Goal: Information Seeking & Learning: Learn about a topic

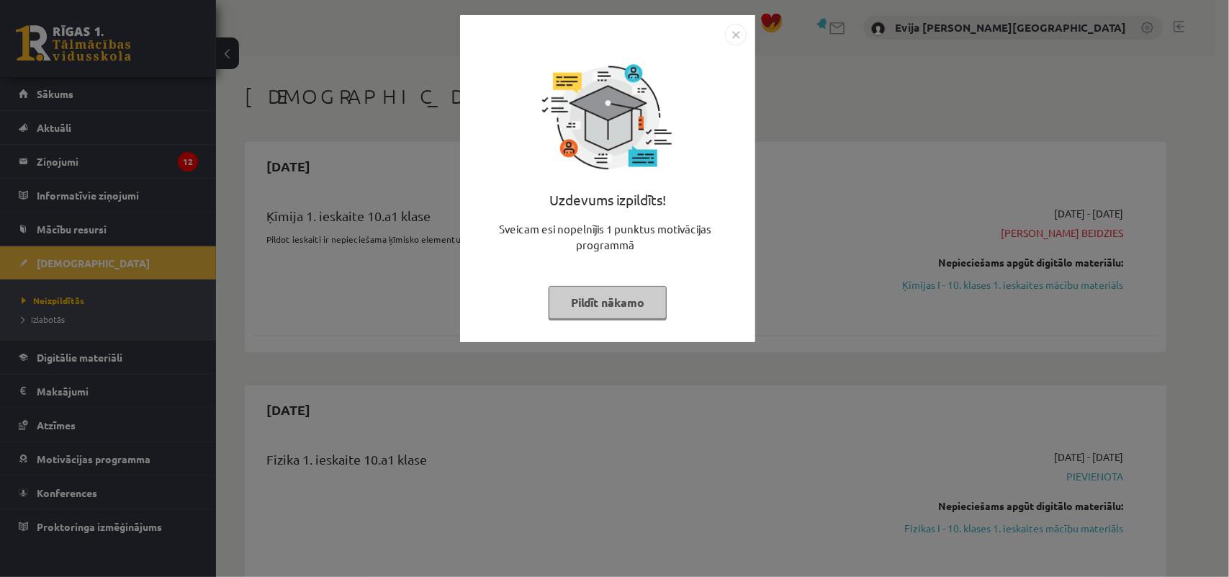
click at [609, 301] on button "Pildīt nākamo" at bounding box center [608, 302] width 118 height 33
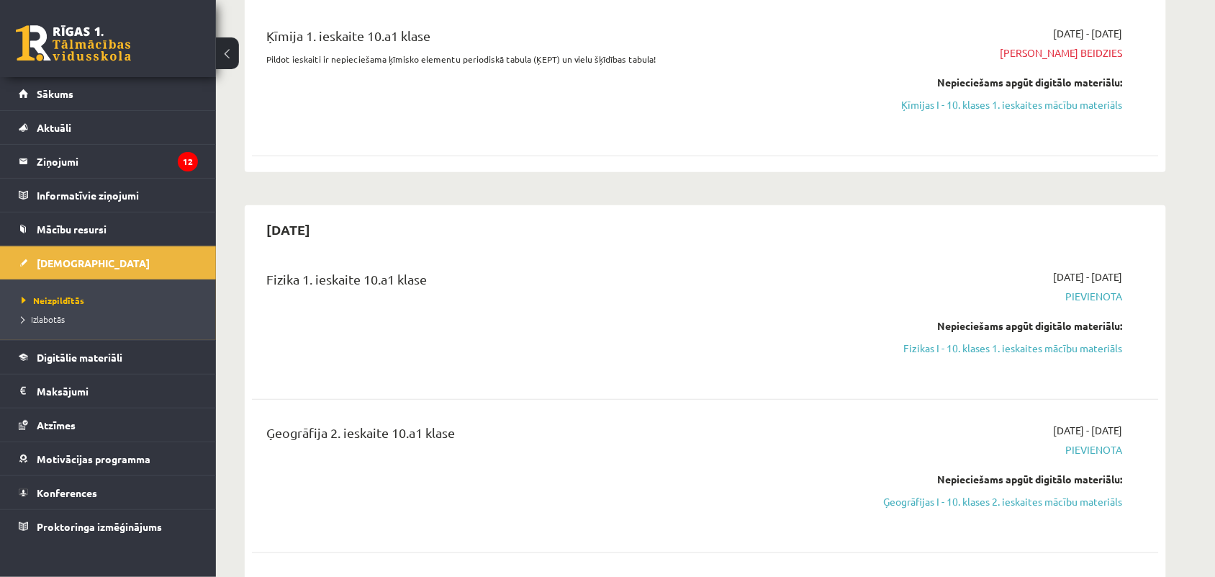
scroll to position [216, 0]
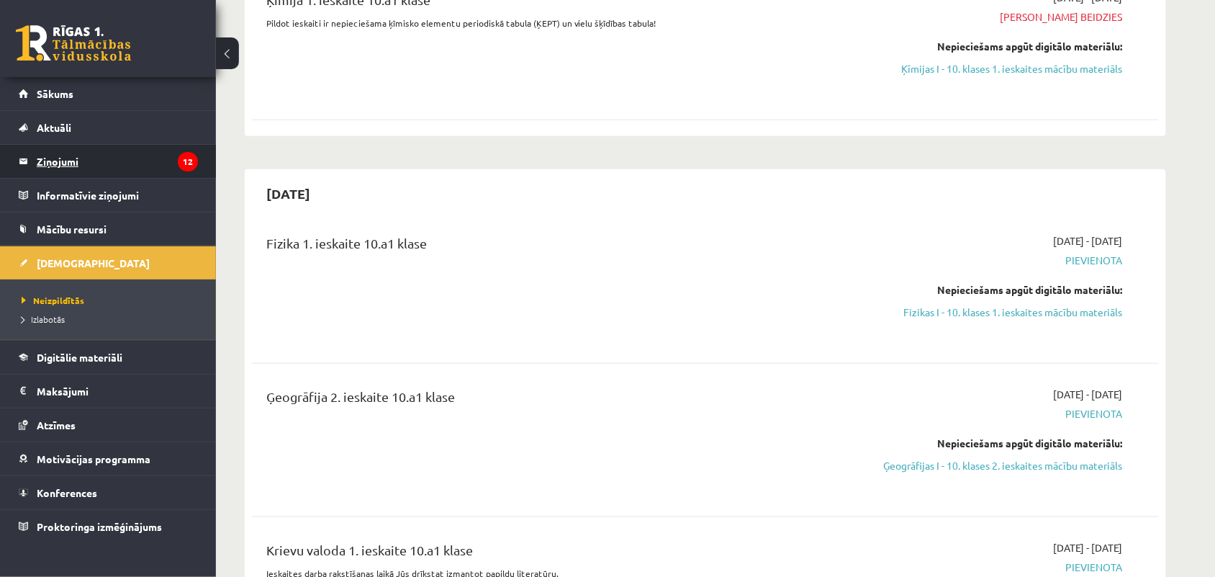
click at [150, 163] on legend "Ziņojumi 12" at bounding box center [117, 161] width 161 height 33
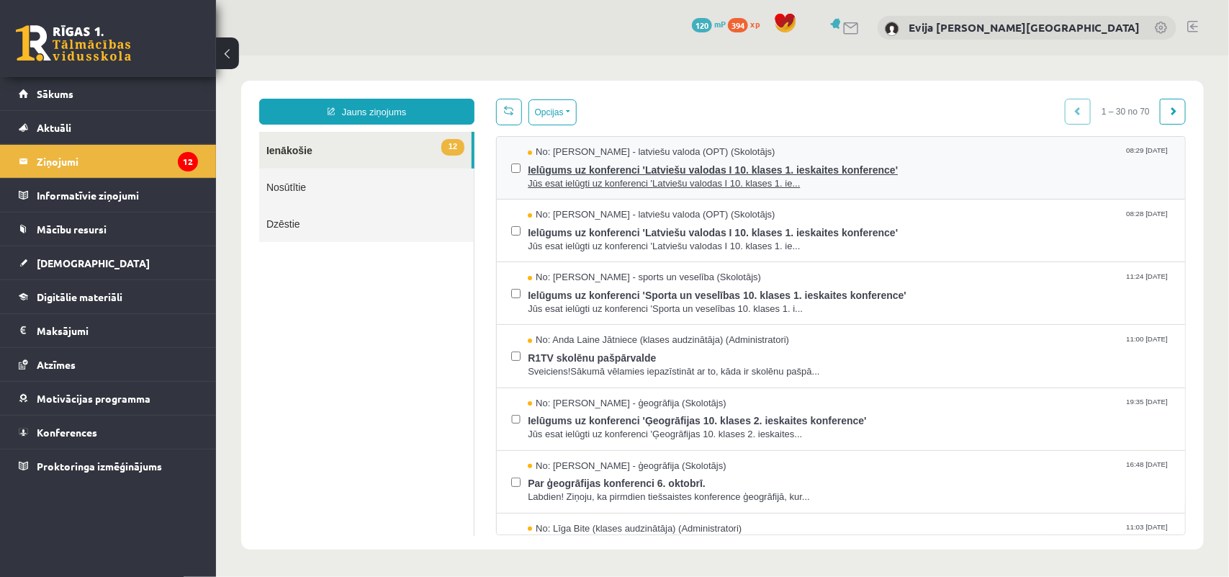
click at [1006, 180] on span "Jūs esat ielūgti uz konferenci 'Latviešu valodas I 10. klases 1. ie..." at bounding box center [848, 183] width 643 height 14
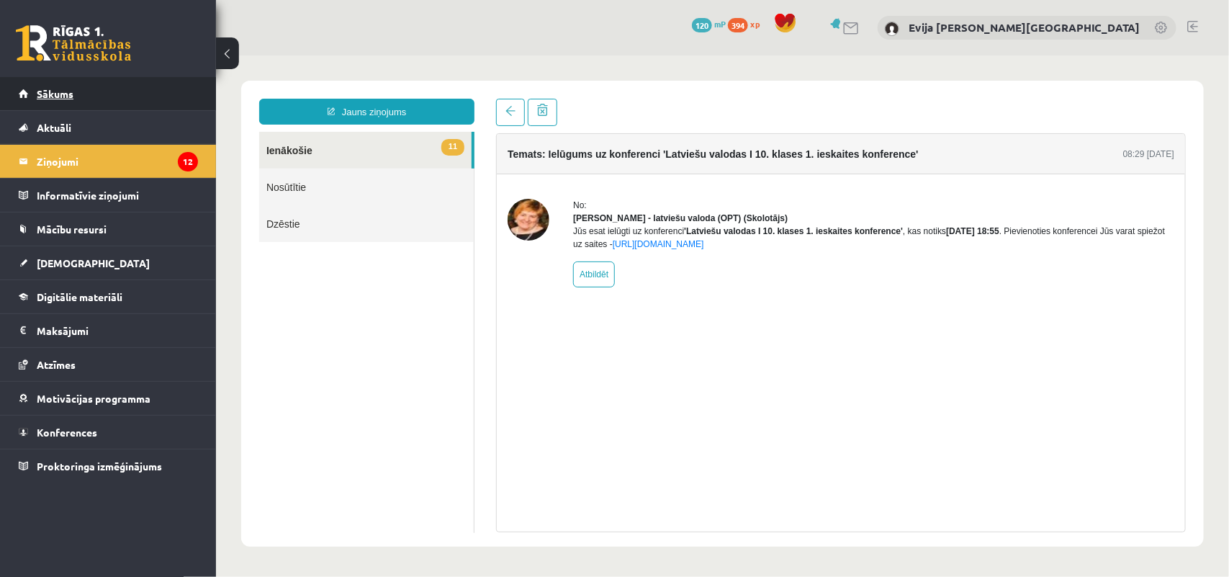
click at [81, 85] on link "Sākums" at bounding box center [108, 93] width 179 height 33
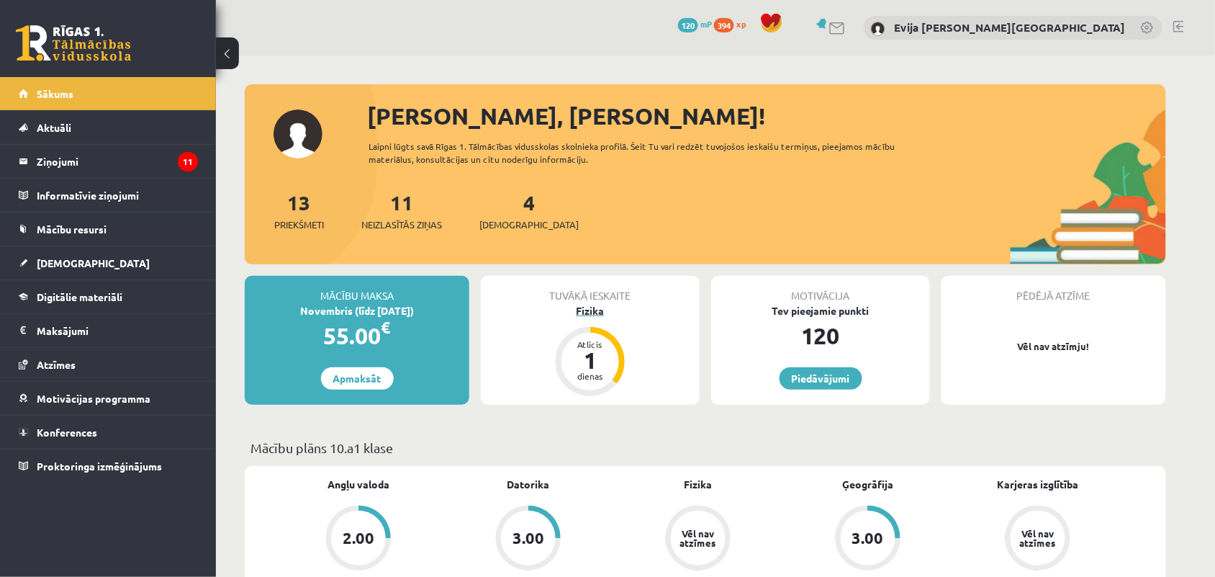
click at [644, 317] on div "Fizika" at bounding box center [590, 310] width 219 height 15
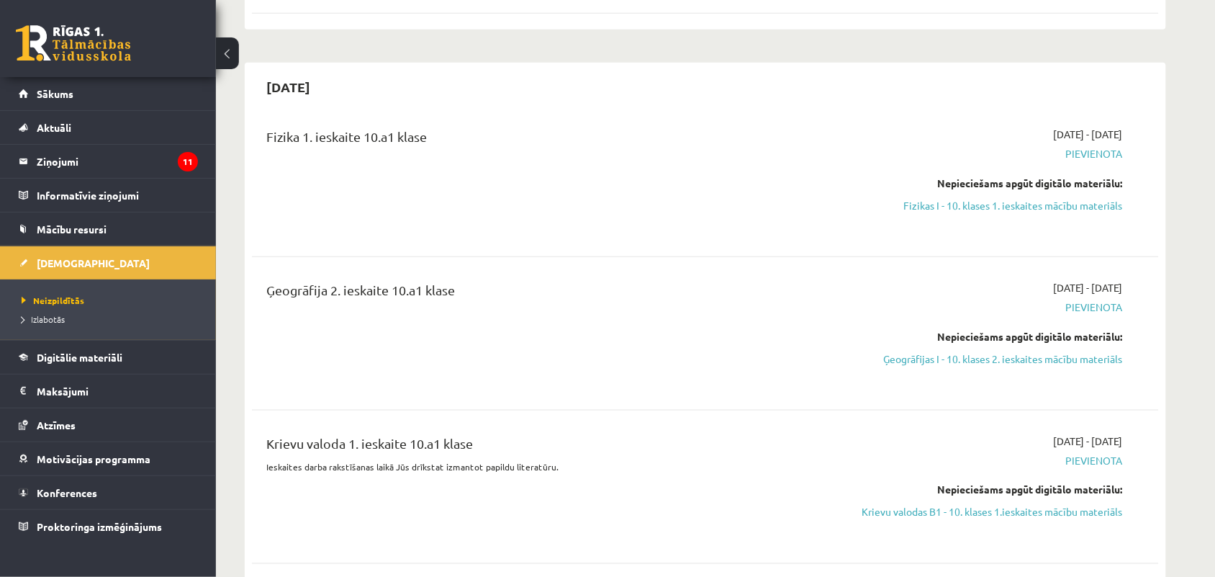
scroll to position [288, 0]
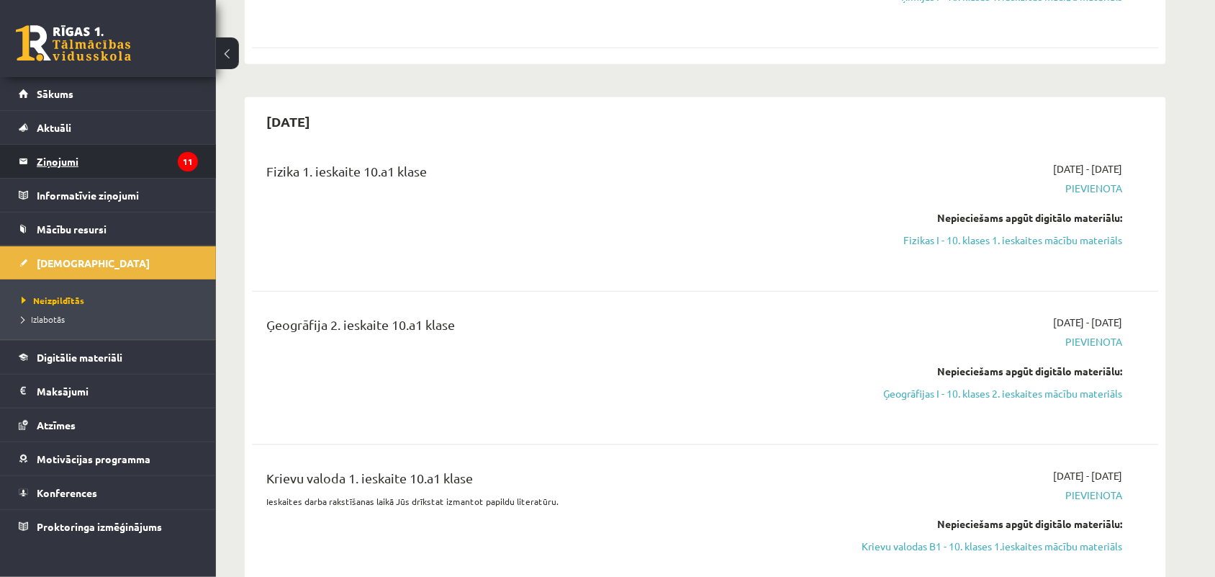
click at [102, 158] on legend "Ziņojumi 11" at bounding box center [117, 161] width 161 height 33
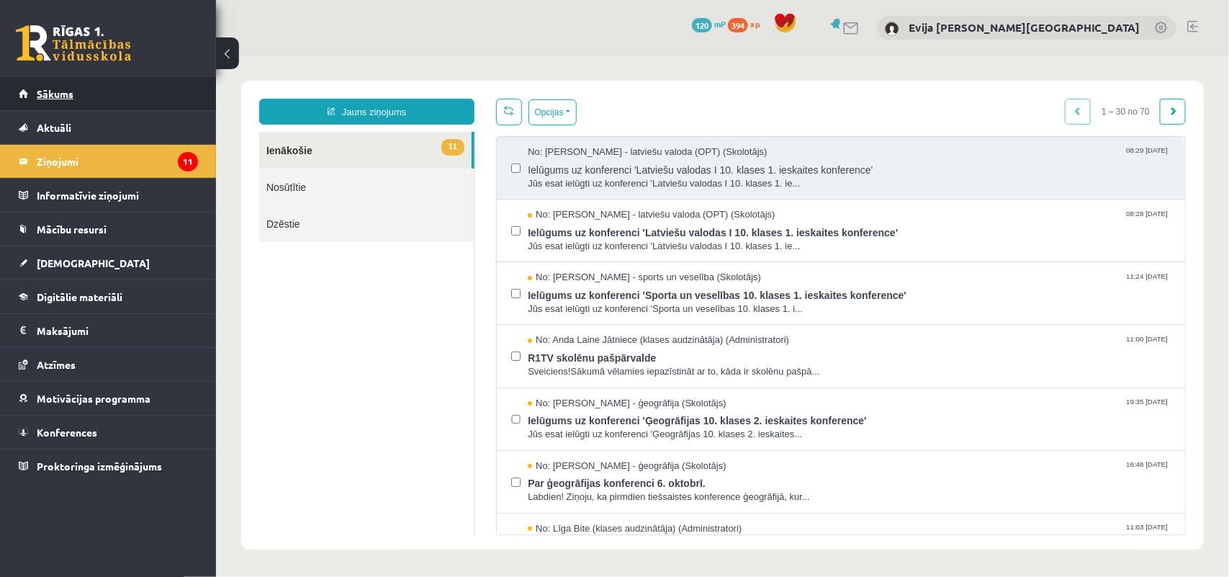
click at [96, 102] on link "Sākums" at bounding box center [108, 93] width 179 height 33
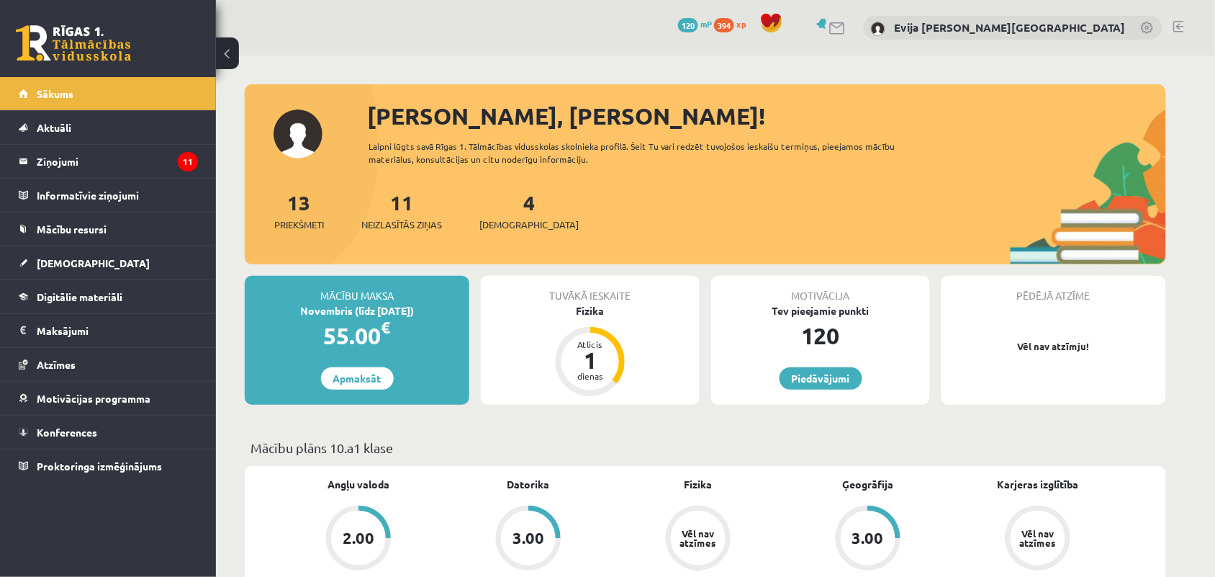
click at [625, 320] on div "Tuvākā ieskaite Fizika Atlicis 1 dienas" at bounding box center [590, 340] width 219 height 129
click at [585, 310] on div "Fizika" at bounding box center [590, 310] width 219 height 15
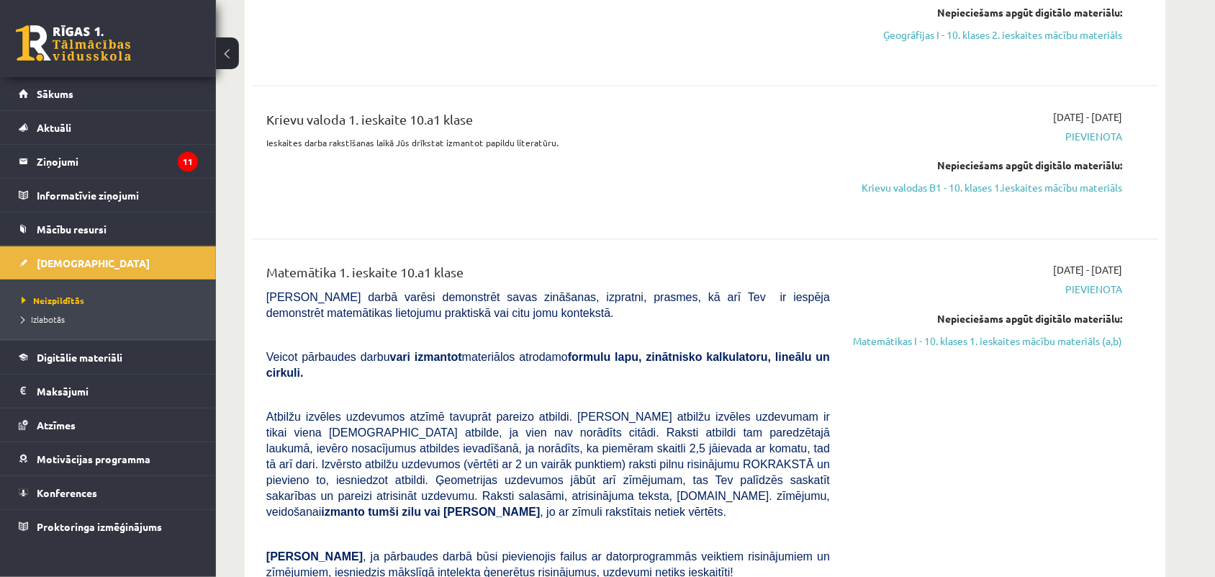
scroll to position [628, 0]
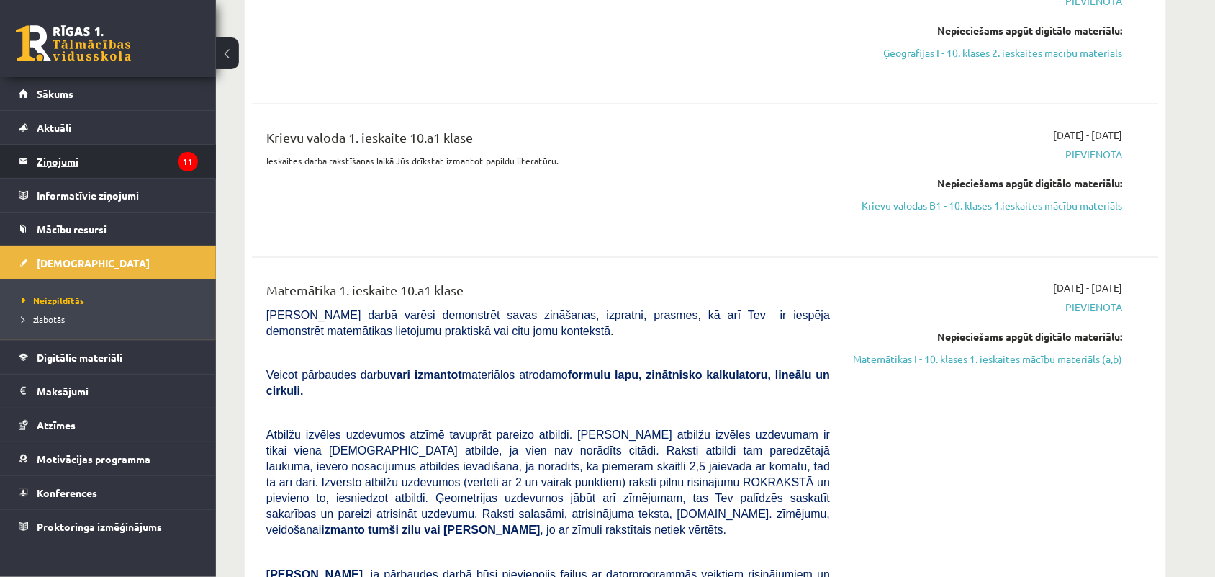
click at [76, 150] on legend "Ziņojumi 11" at bounding box center [117, 161] width 161 height 33
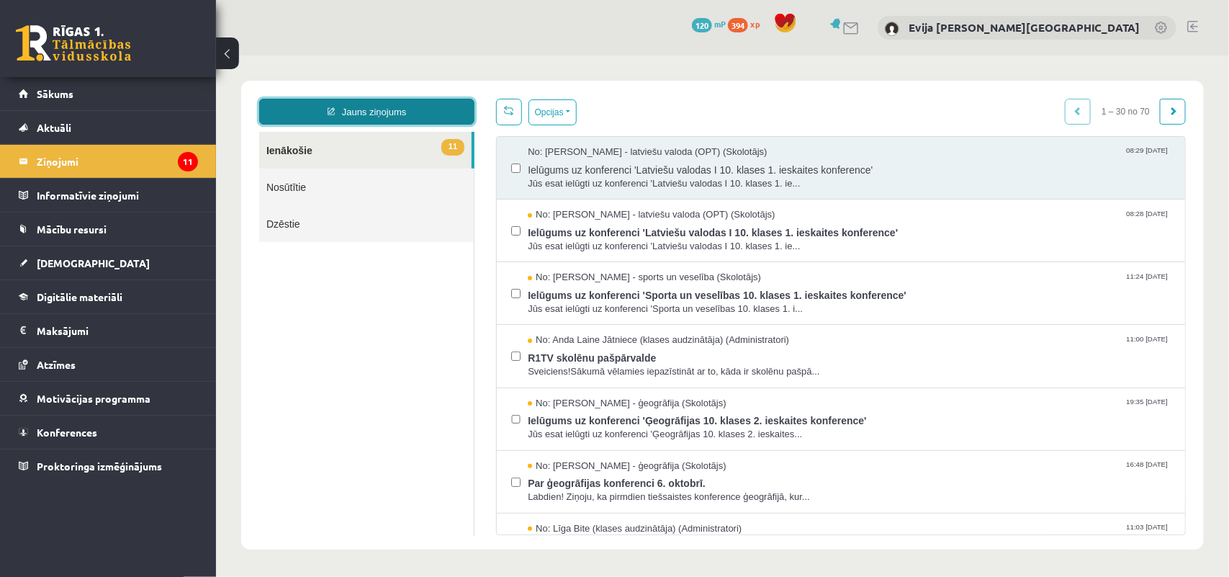
click at [342, 109] on link "Jauns ziņojums" at bounding box center [365, 111] width 215 height 26
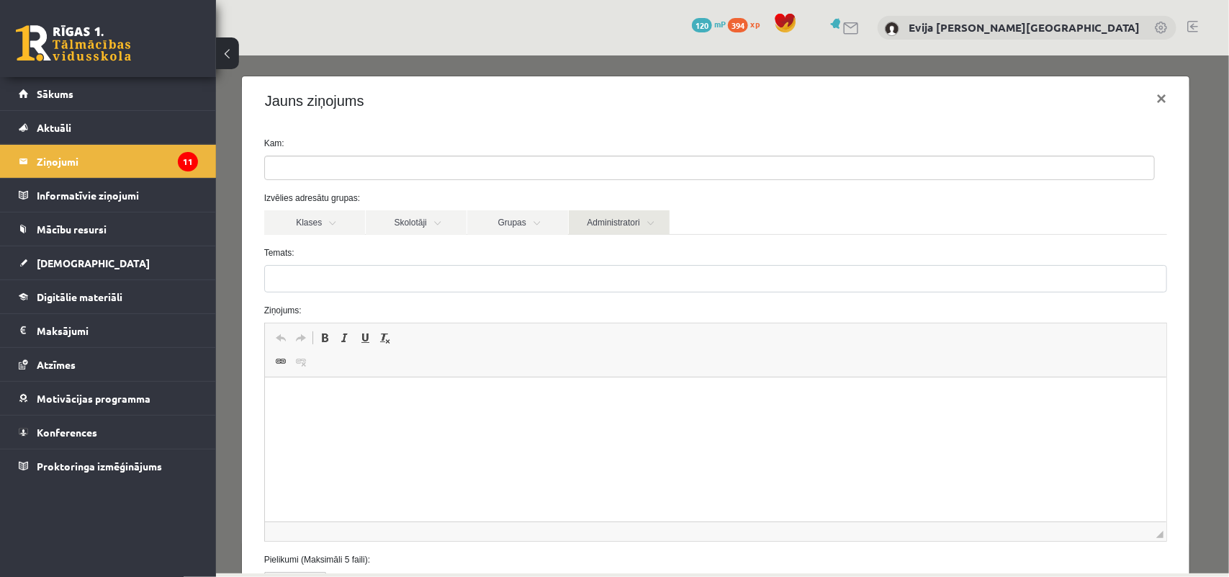
click at [611, 227] on link "Administratori" at bounding box center [618, 221] width 101 height 24
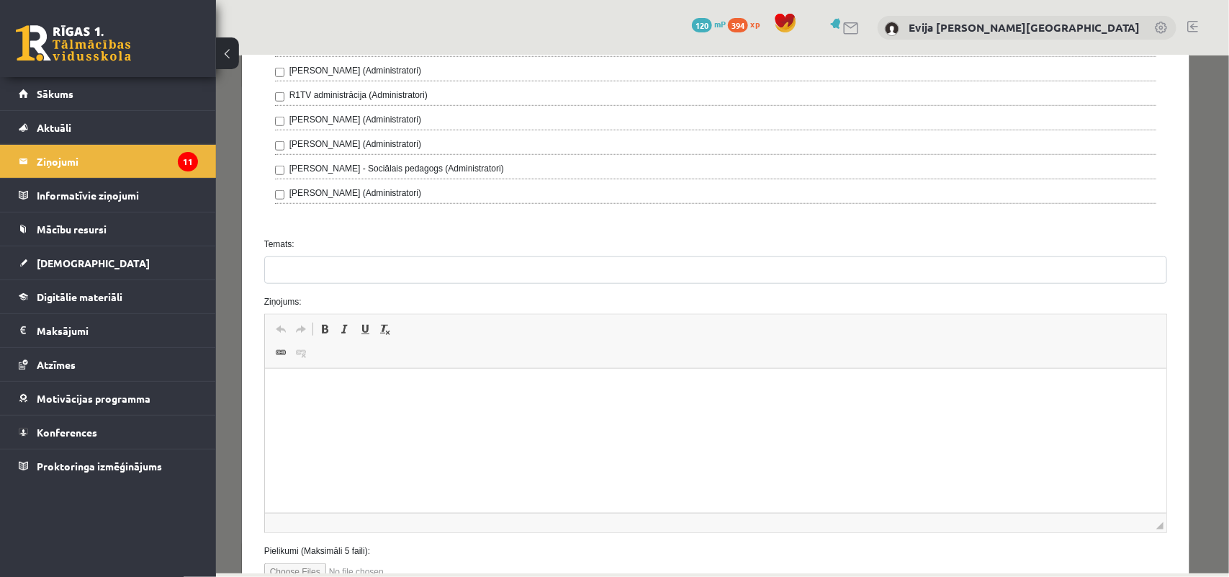
scroll to position [508, 0]
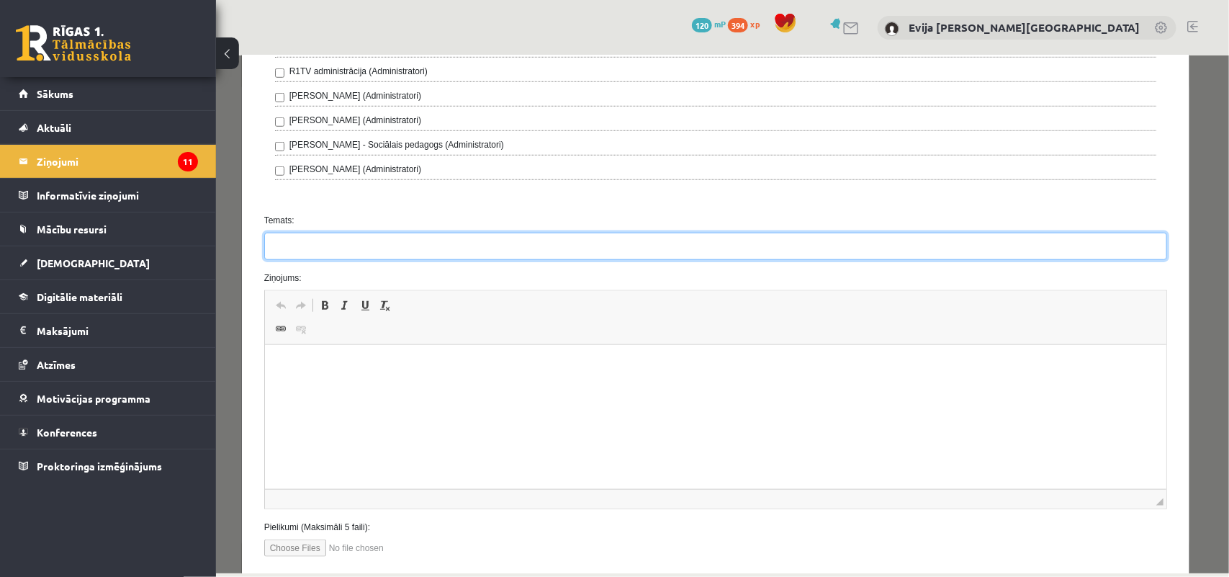
click at [788, 255] on input "Temats:" at bounding box center [714, 245] width 903 height 27
type input "**********"
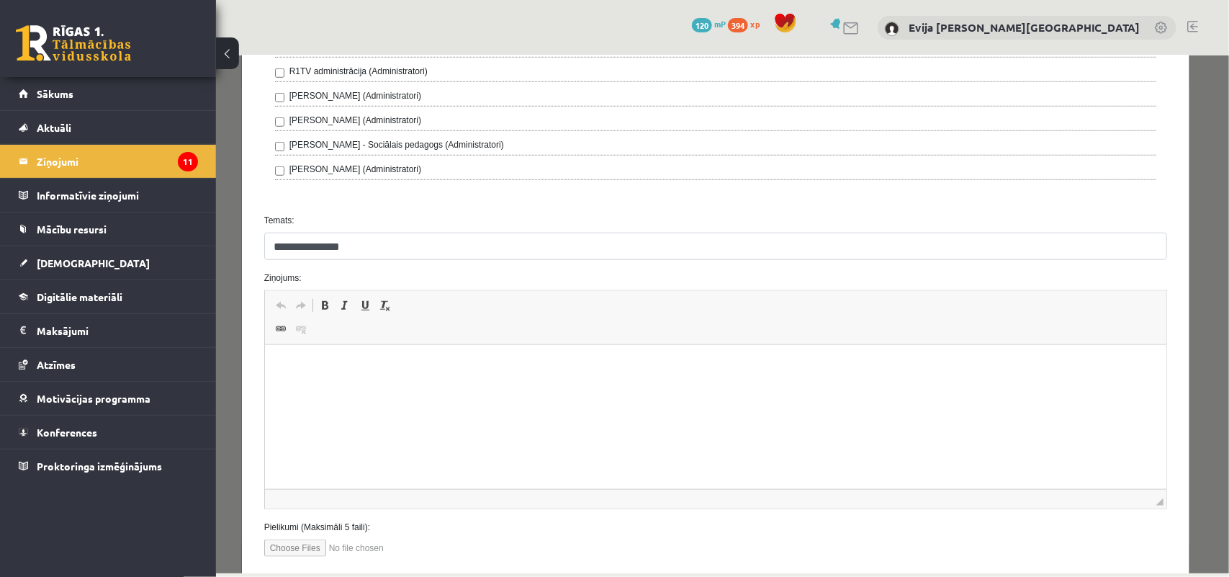
click at [672, 359] on p "Bagātinātā teksta redaktors, wiswyg-editor-47433791082080-1760515113-20" at bounding box center [715, 366] width 873 height 15
click at [649, 364] on p "**********" at bounding box center [709, 366] width 860 height 15
click at [716, 373] on p "**********" at bounding box center [709, 366] width 860 height 15
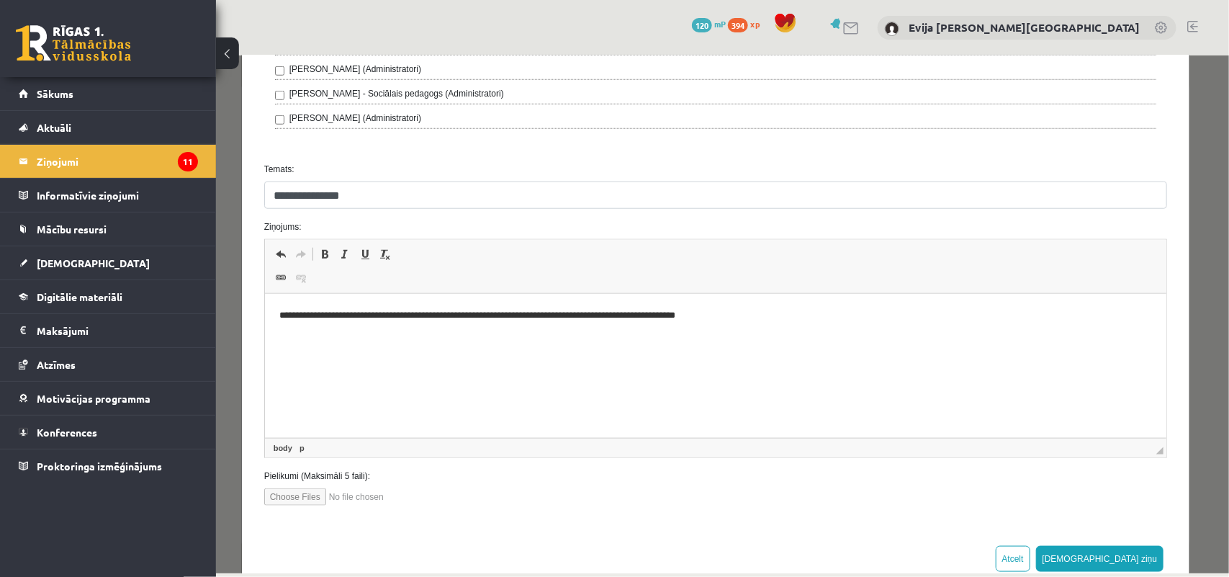
scroll to position [570, 0]
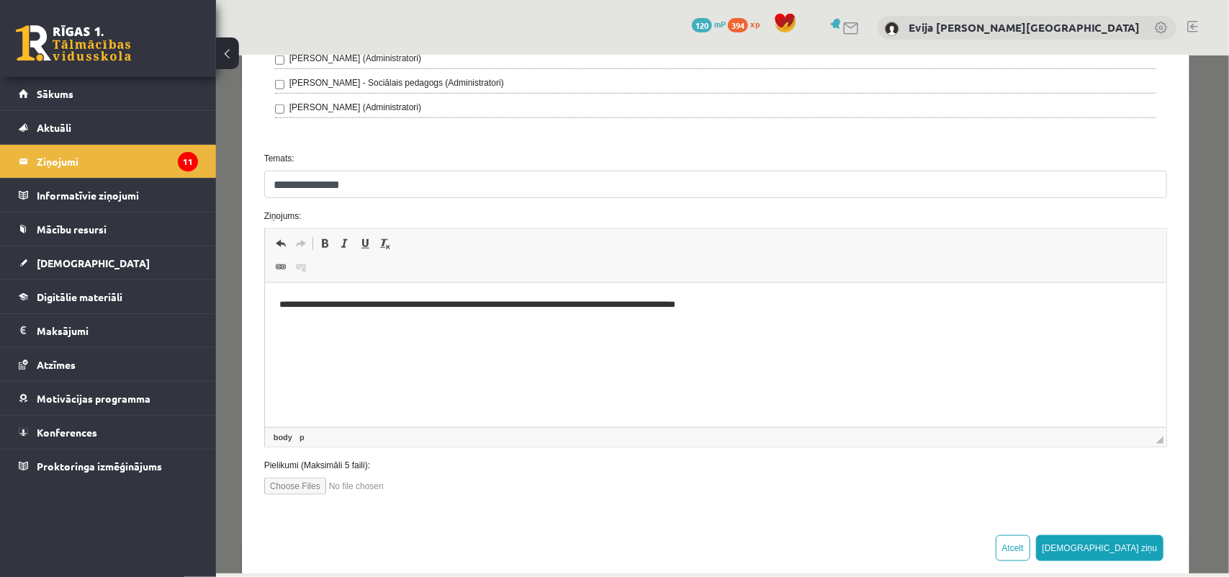
click at [363, 303] on p "**********" at bounding box center [709, 304] width 860 height 15
click at [388, 306] on p "**********" at bounding box center [709, 304] width 860 height 15
click at [395, 306] on p "**********" at bounding box center [709, 304] width 860 height 15
click at [1132, 554] on button "Sūtīt ziņu" at bounding box center [1099, 547] width 128 height 26
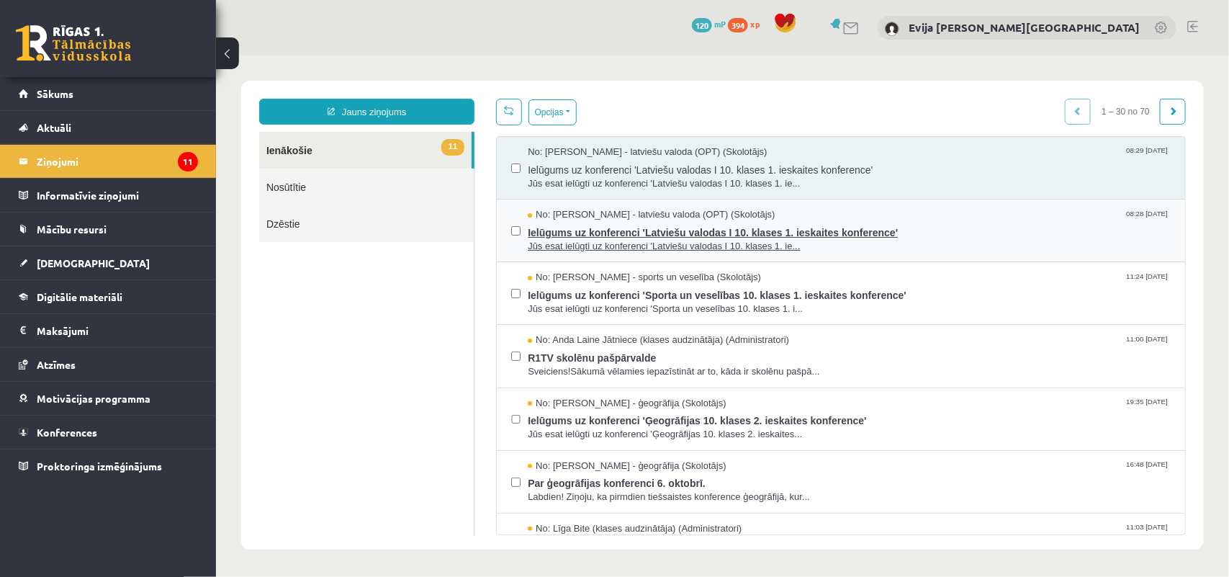
scroll to position [0, 0]
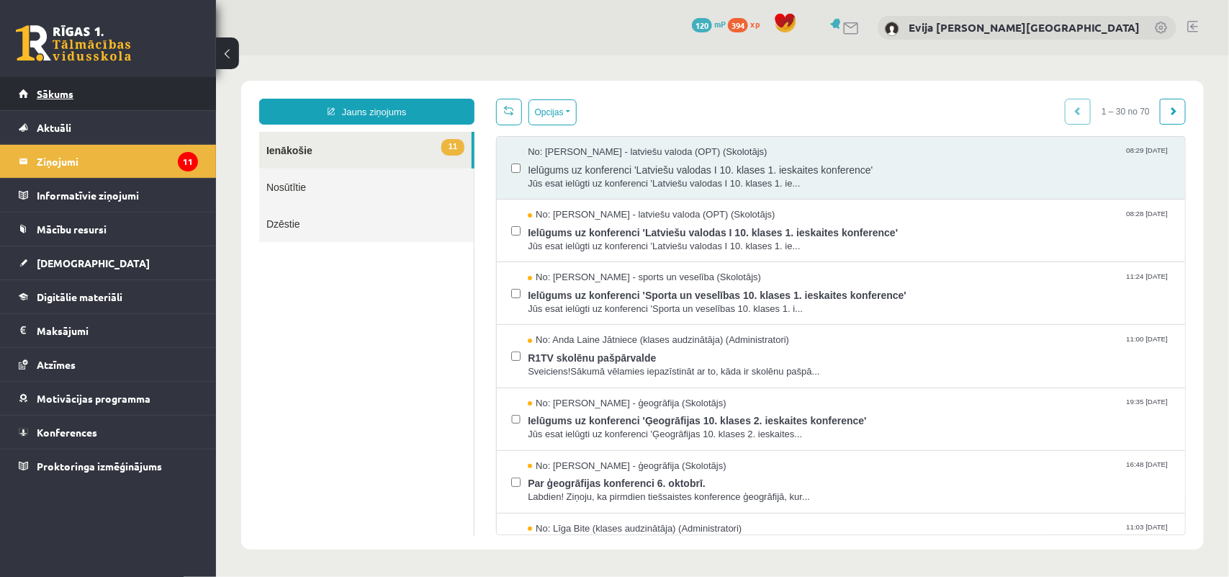
click at [48, 98] on span "Sākums" at bounding box center [55, 93] width 37 height 13
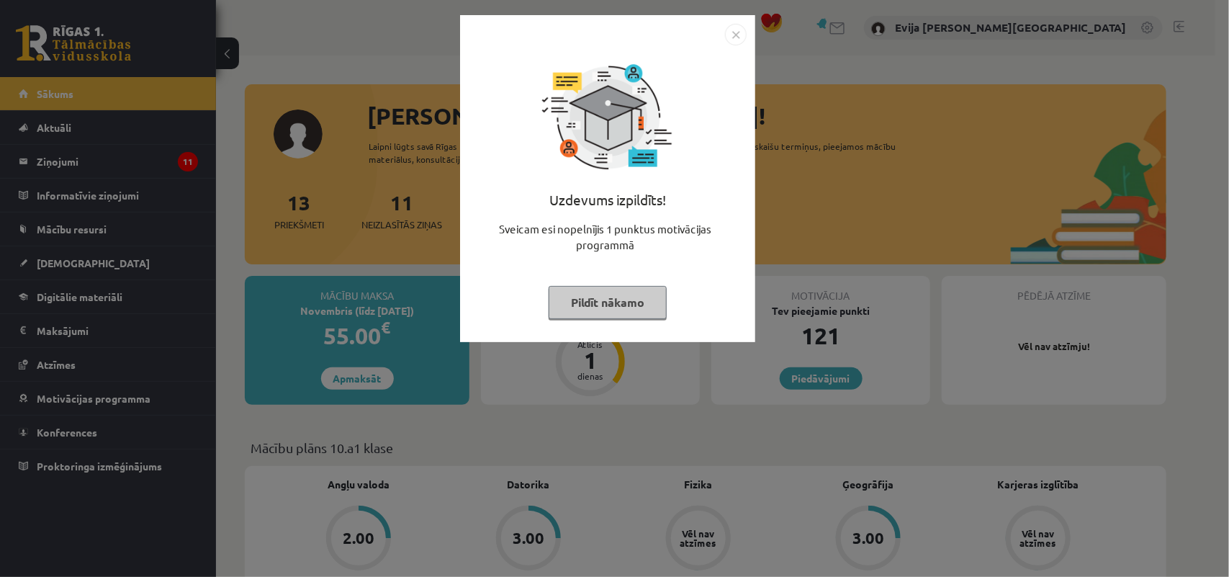
click at [608, 302] on button "Pildīt nākamo" at bounding box center [608, 302] width 118 height 33
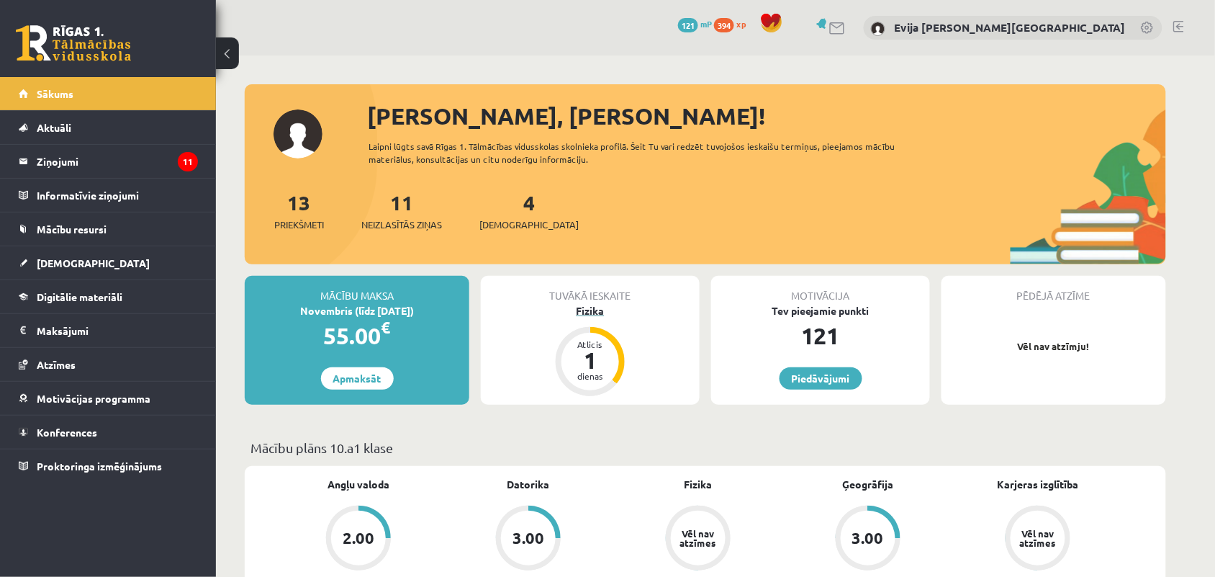
click at [596, 365] on div "1" at bounding box center [590, 359] width 43 height 23
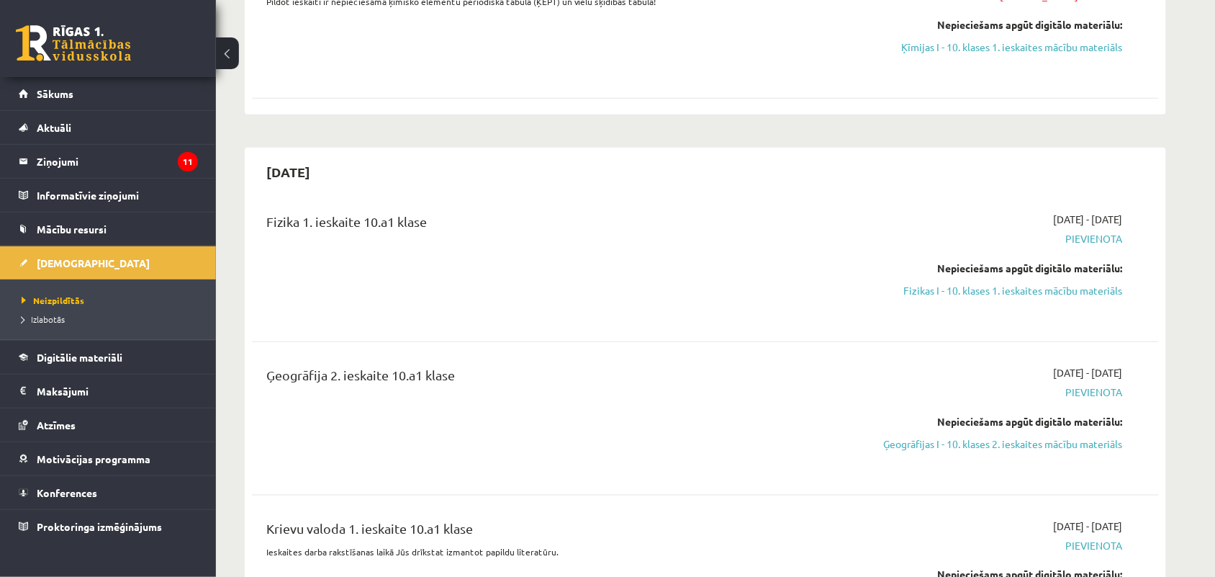
scroll to position [252, 0]
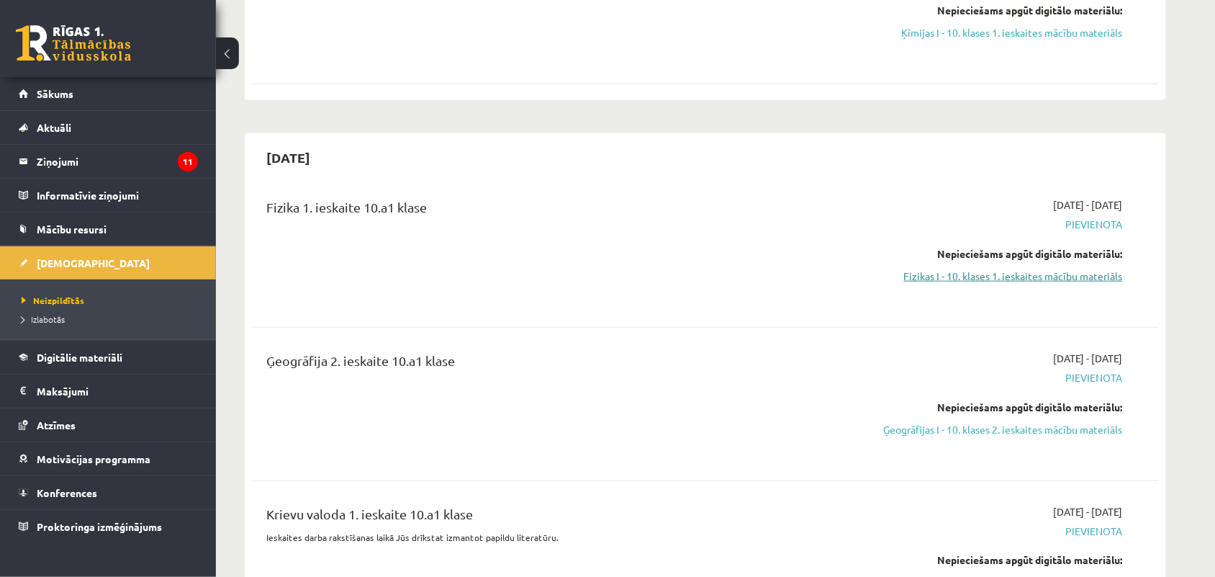
click at [1035, 274] on link "Fizikas I - 10. klases 1. ieskaites mācību materiāls" at bounding box center [987, 276] width 271 height 15
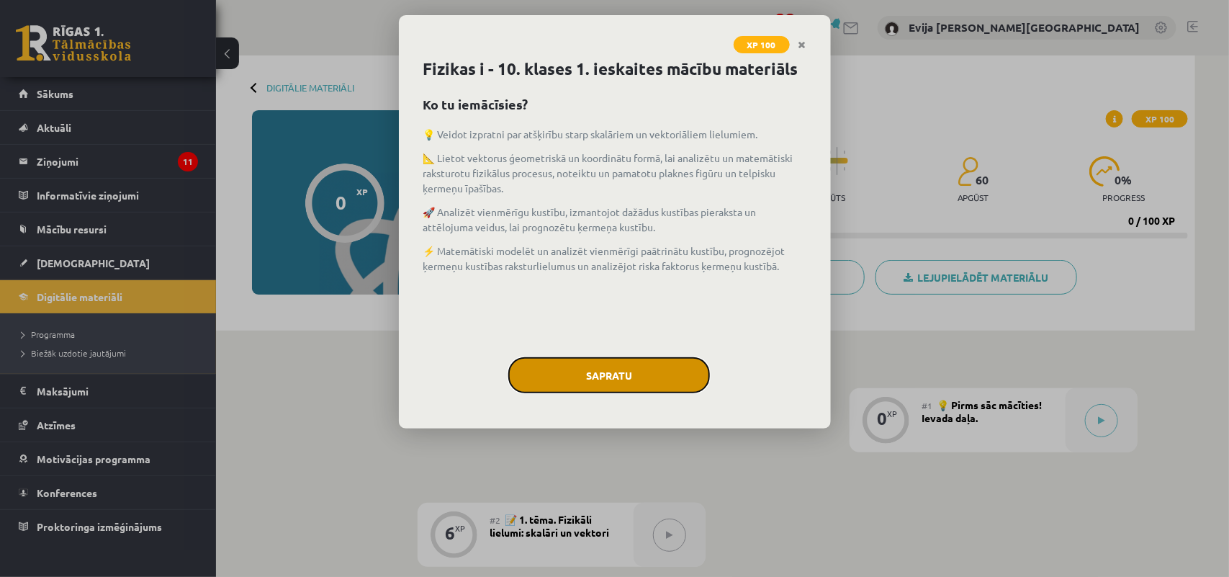
click at [621, 373] on button "Sapratu" at bounding box center [609, 375] width 202 height 36
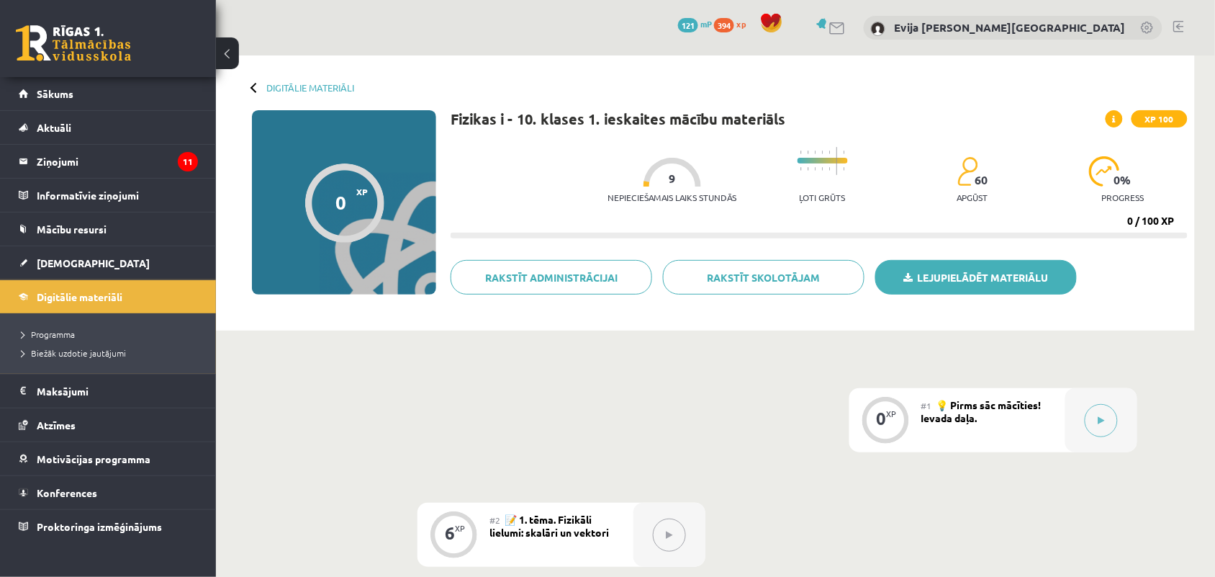
click at [979, 268] on link "Lejupielādēt materiālu" at bounding box center [976, 277] width 202 height 35
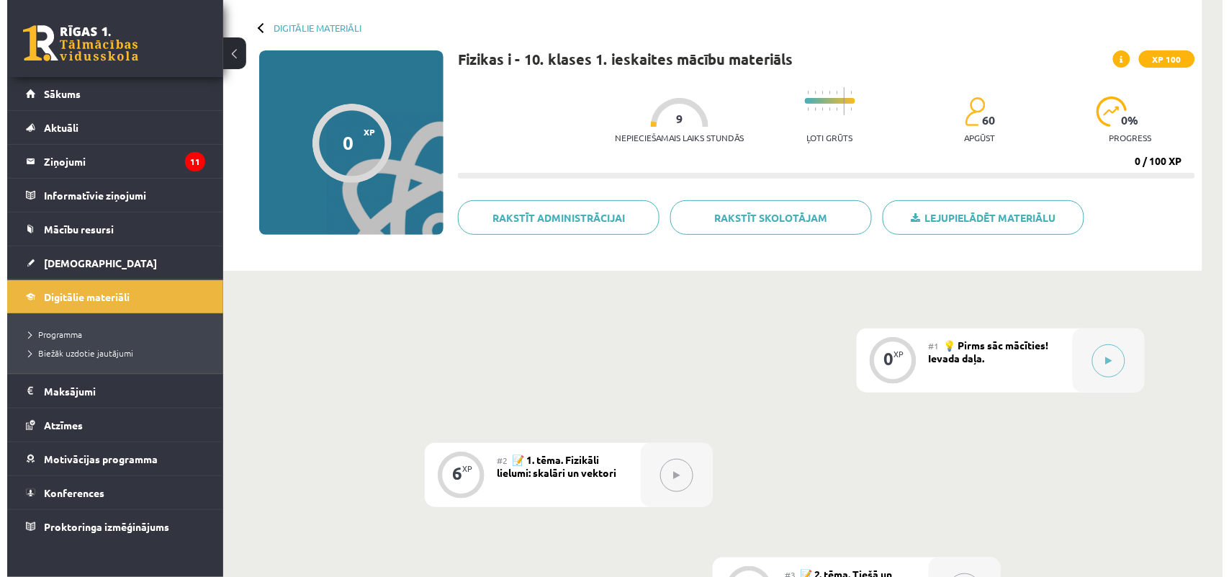
scroll to position [50, 0]
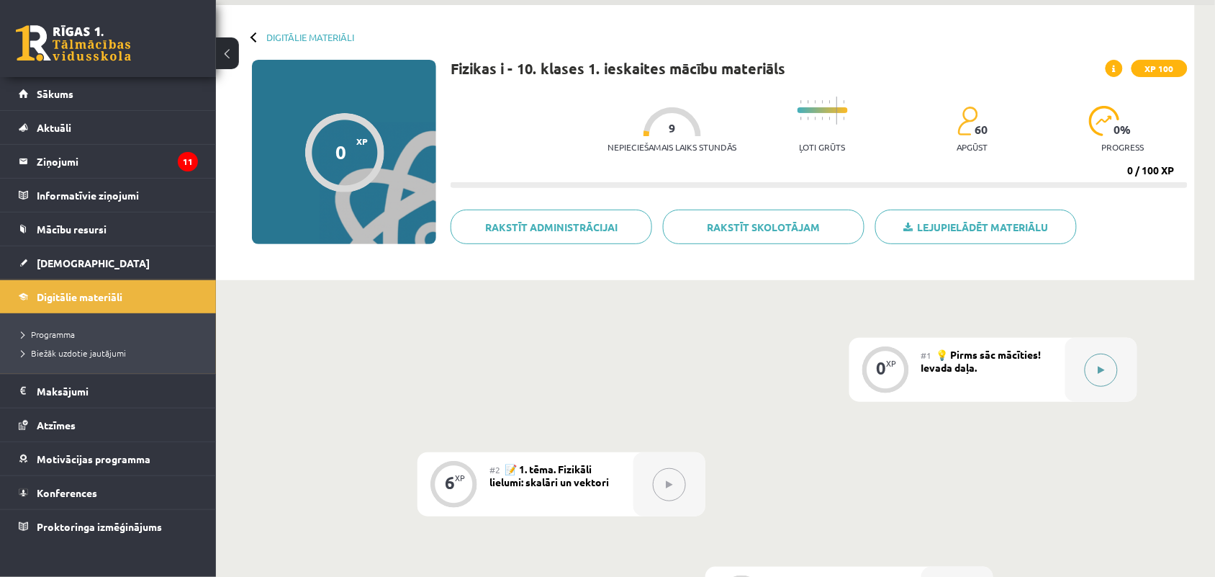
click at [1099, 372] on icon at bounding box center [1102, 370] width 6 height 9
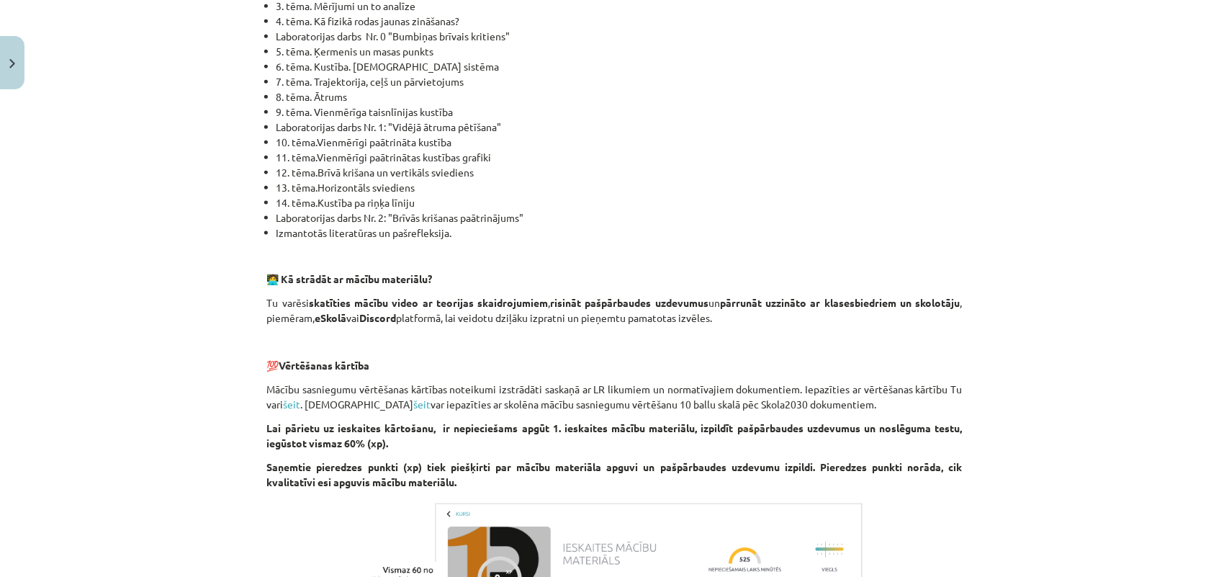
scroll to position [976, 0]
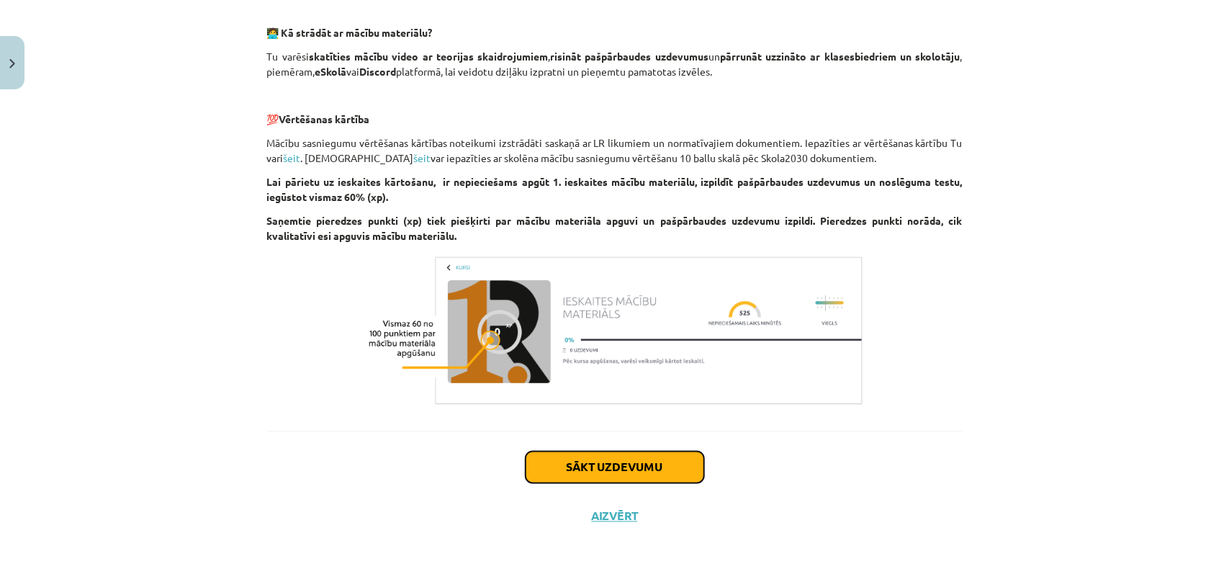
click at [664, 461] on button "Sākt uzdevumu" at bounding box center [615, 467] width 179 height 32
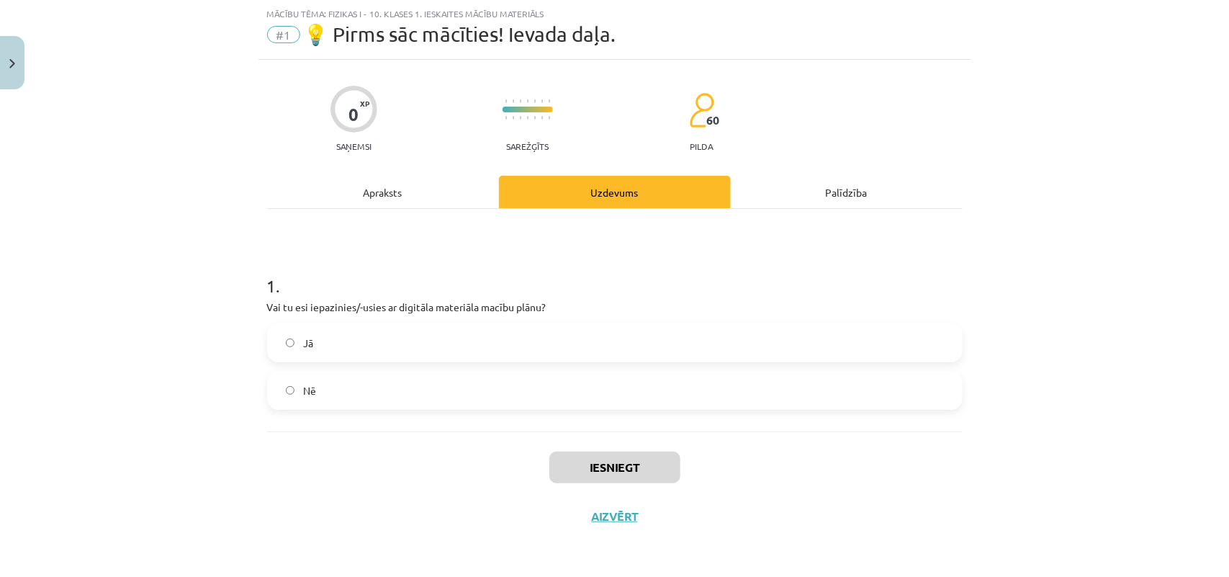
scroll to position [36, 0]
click at [545, 339] on label "Jā" at bounding box center [615, 343] width 693 height 36
click at [610, 450] on div "Iesniegt Aizvērt" at bounding box center [614, 481] width 695 height 101
click at [613, 458] on button "Iesniegt" at bounding box center [614, 467] width 131 height 32
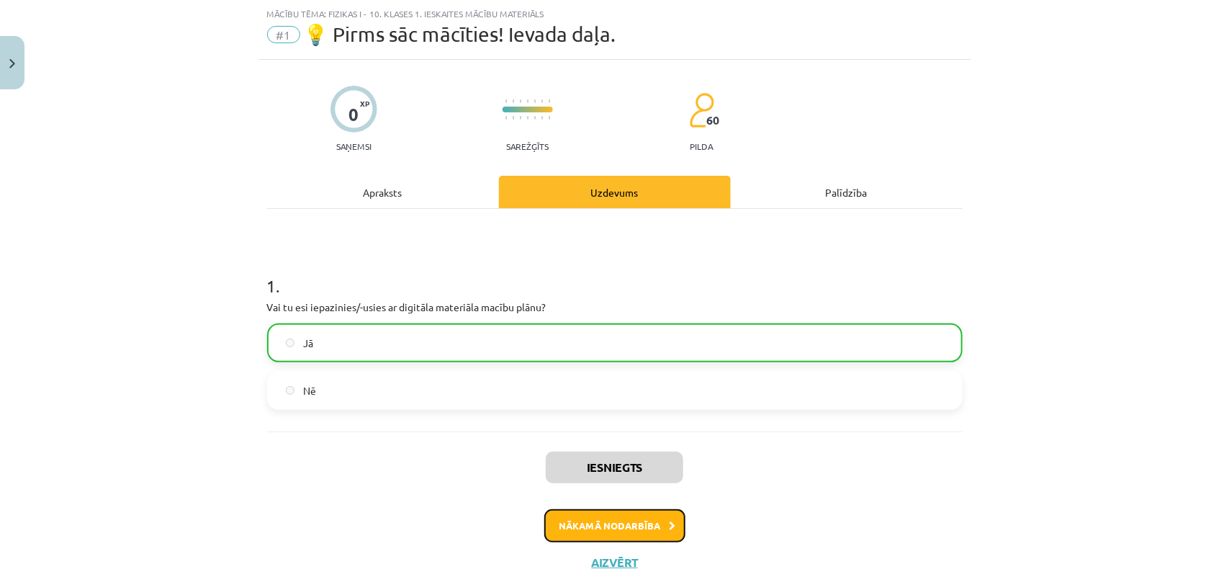
click at [652, 527] on button "Nākamā nodarbība" at bounding box center [614, 525] width 141 height 33
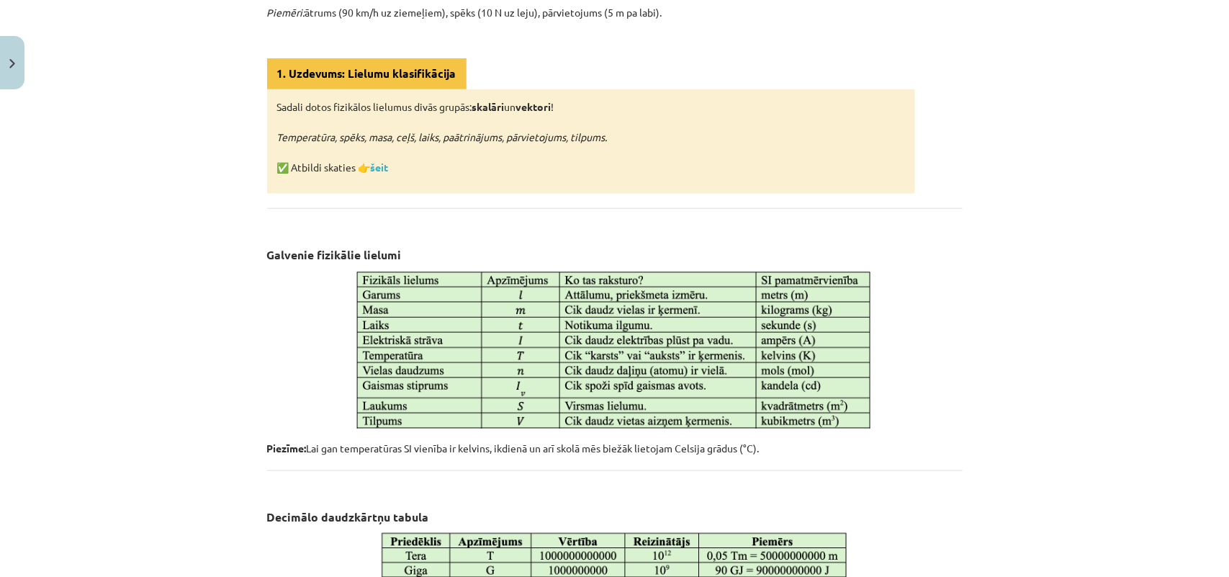
scroll to position [494, 0]
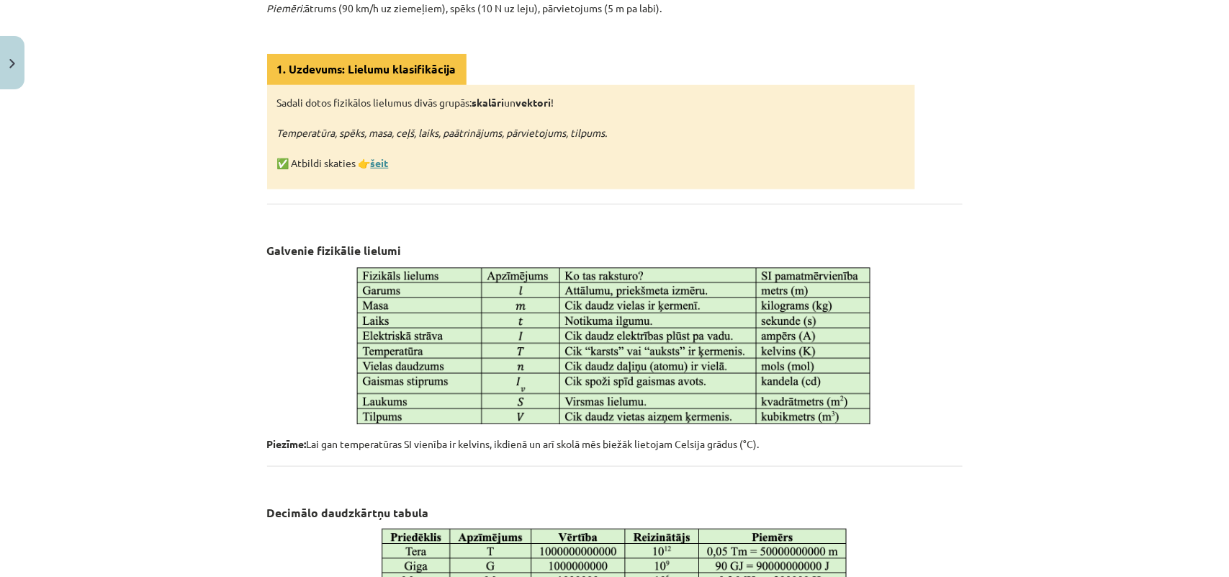
click at [379, 162] on link "šeit" at bounding box center [380, 162] width 18 height 13
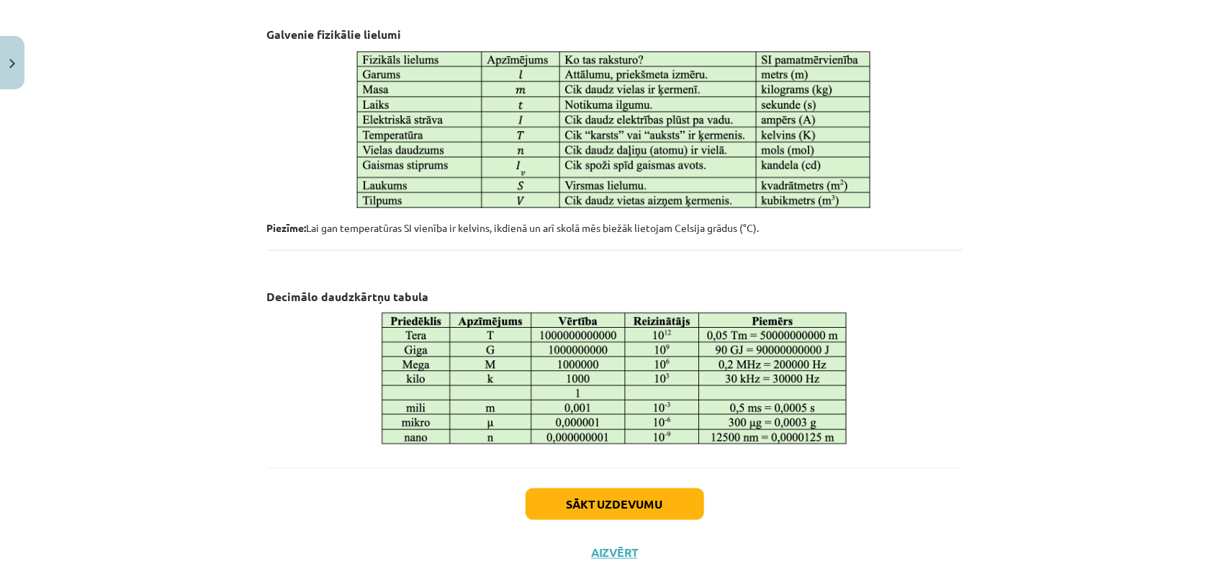
scroll to position [744, 0]
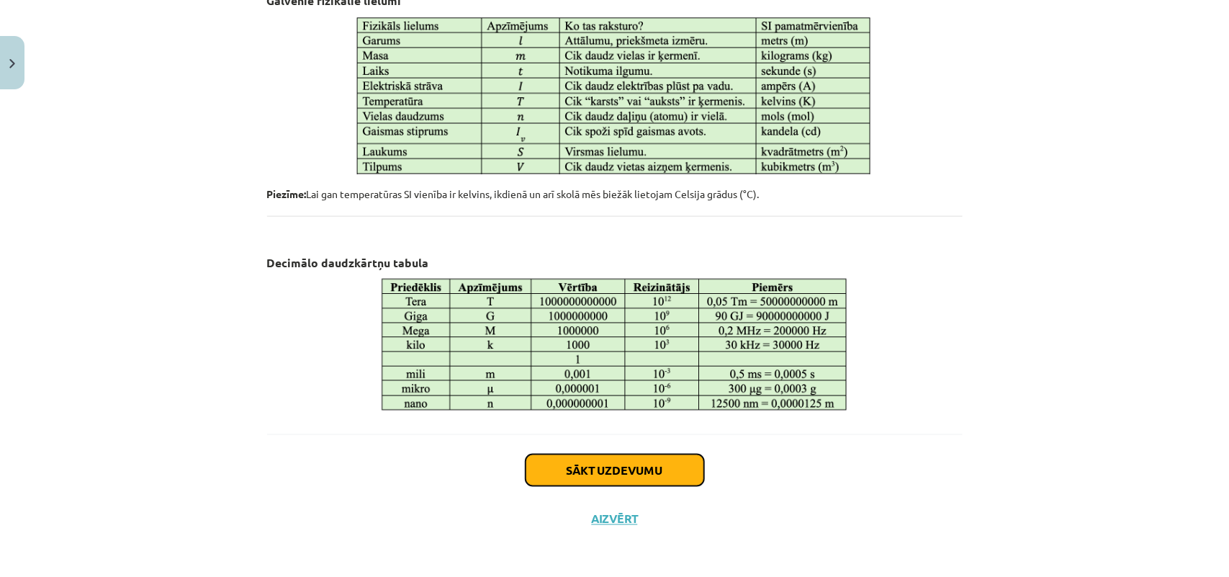
click at [592, 461] on button "Sākt uzdevumu" at bounding box center [615, 470] width 179 height 32
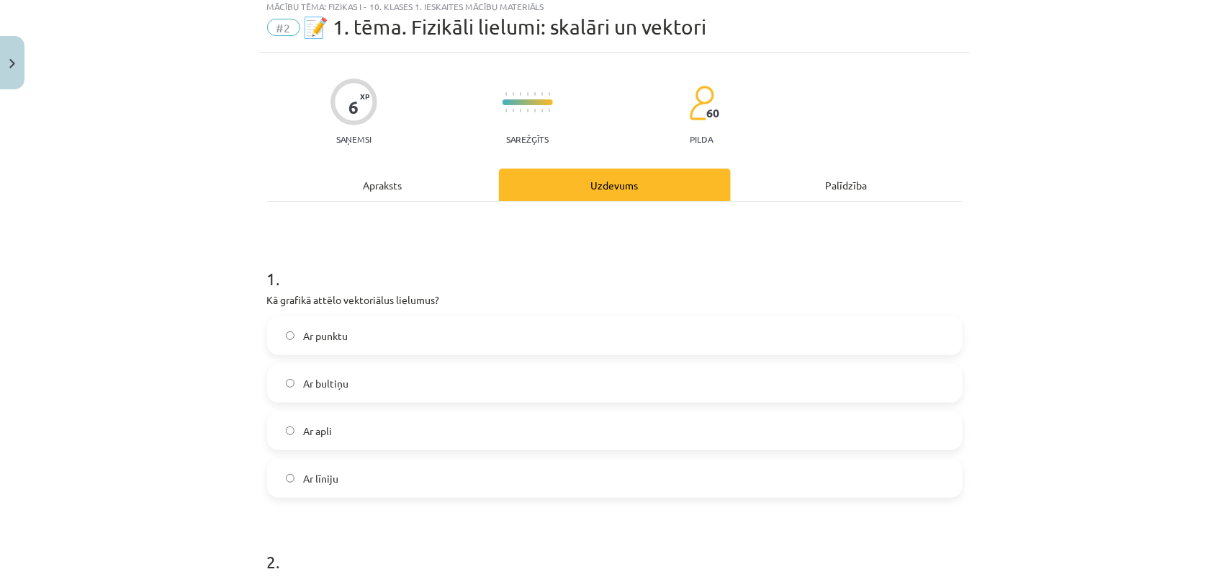
scroll to position [36, 0]
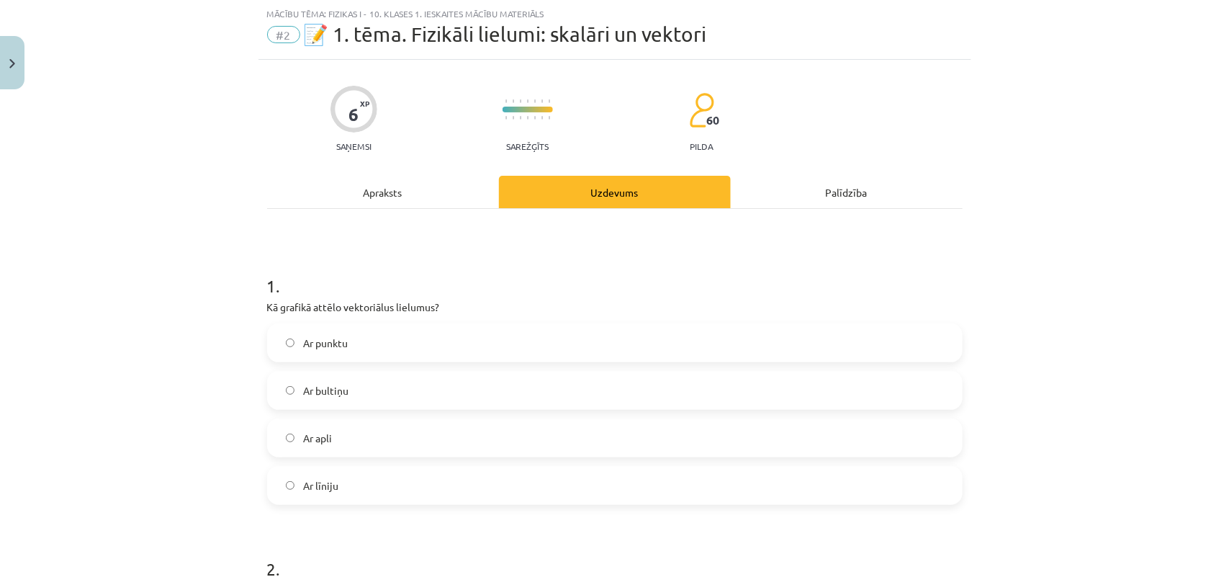
click at [582, 267] on h1 "1 ." at bounding box center [614, 273] width 695 height 45
click at [366, 481] on label "Ar līniju" at bounding box center [615, 485] width 693 height 36
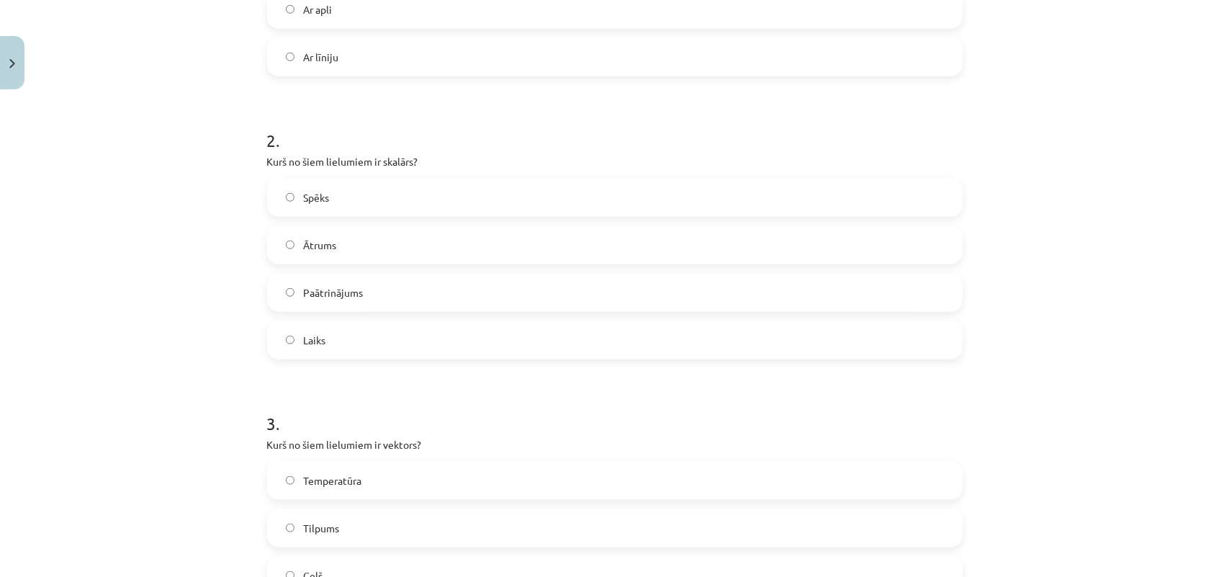
scroll to position [468, 0]
click at [364, 323] on label "Laiks" at bounding box center [615, 336] width 693 height 36
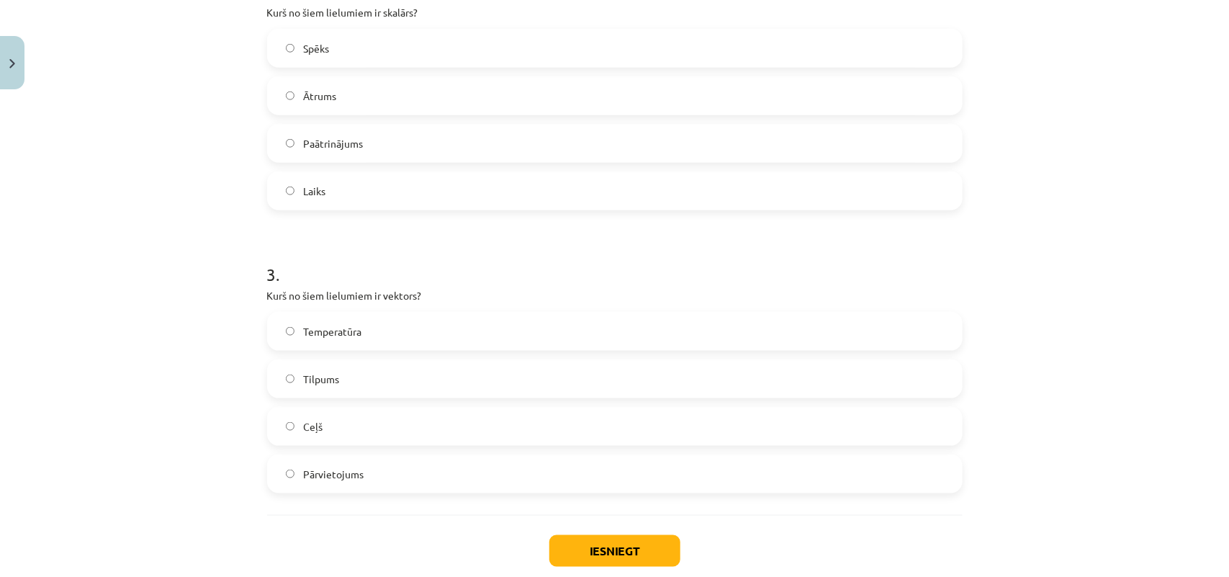
scroll to position [648, 0]
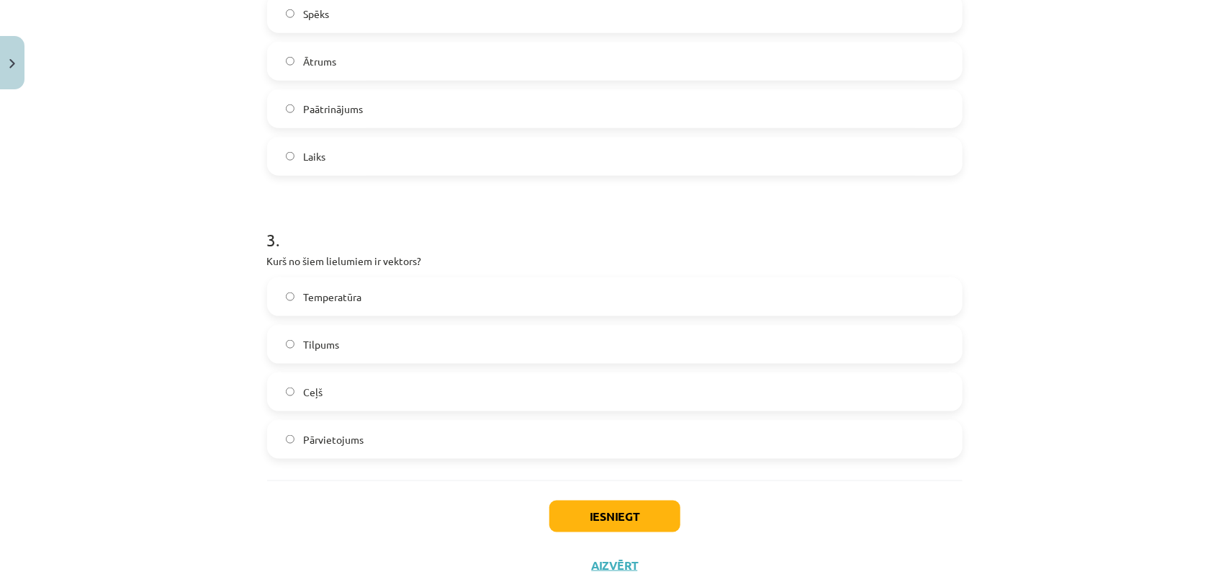
click at [415, 437] on label "Pārvietojums" at bounding box center [615, 439] width 693 height 36
click at [634, 511] on button "Iesniegt" at bounding box center [614, 516] width 131 height 32
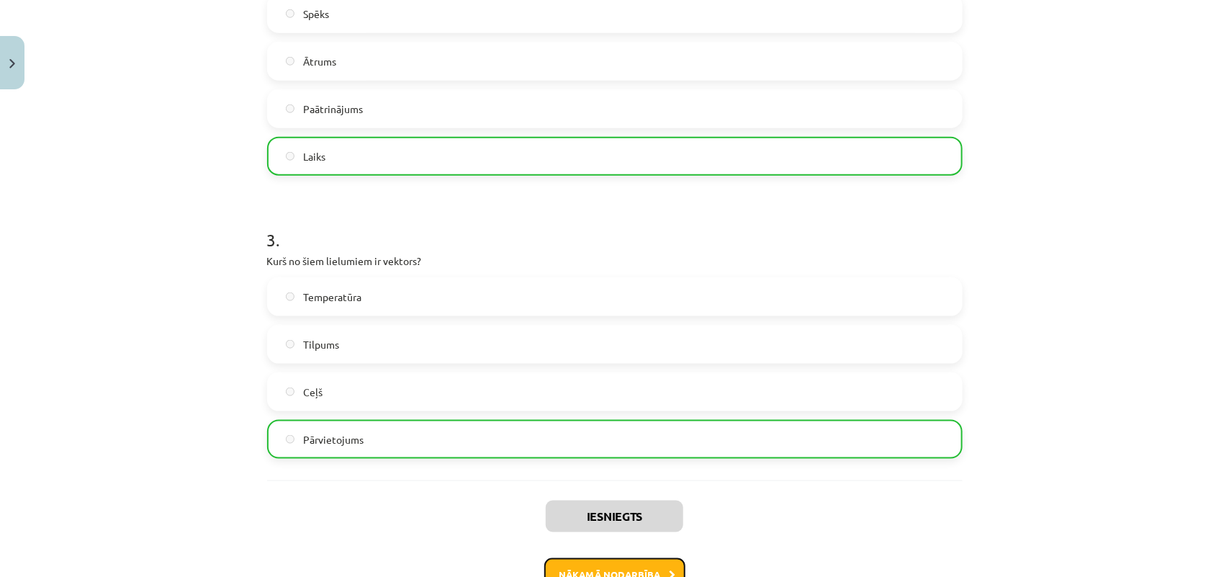
click at [638, 570] on button "Nākamā nodarbība" at bounding box center [614, 574] width 141 height 33
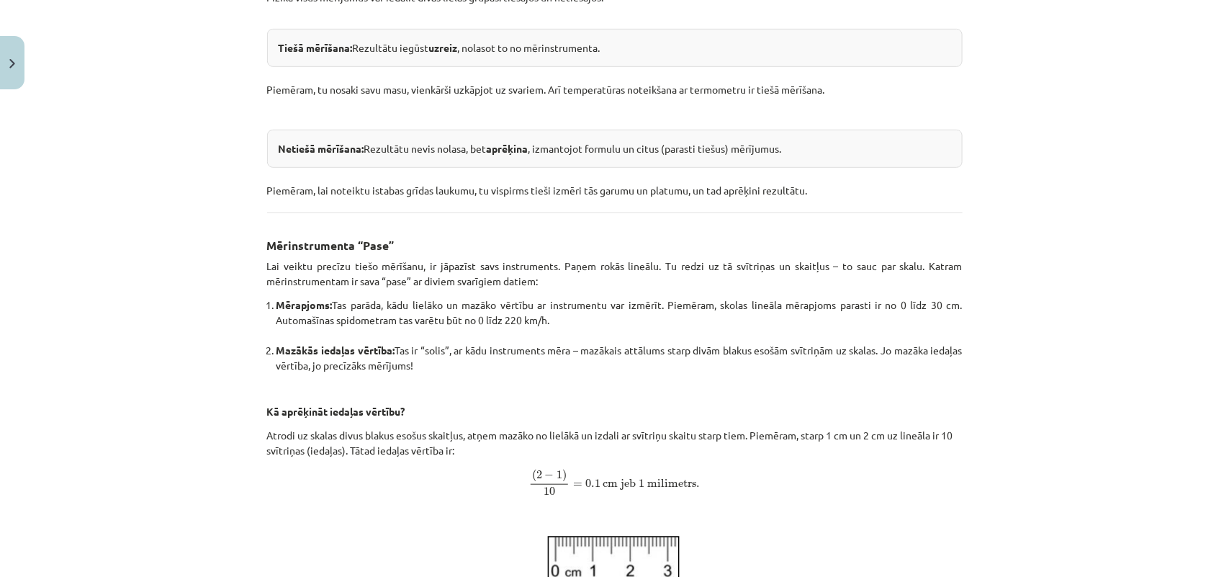
scroll to position [451, 0]
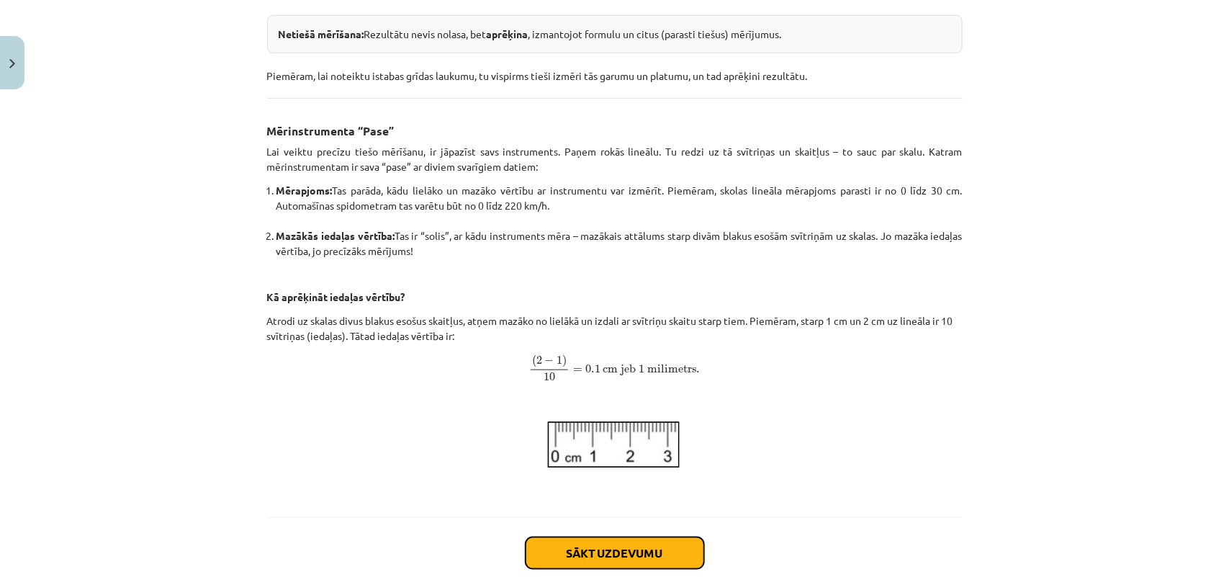
click at [631, 542] on button "Sākt uzdevumu" at bounding box center [615, 553] width 179 height 32
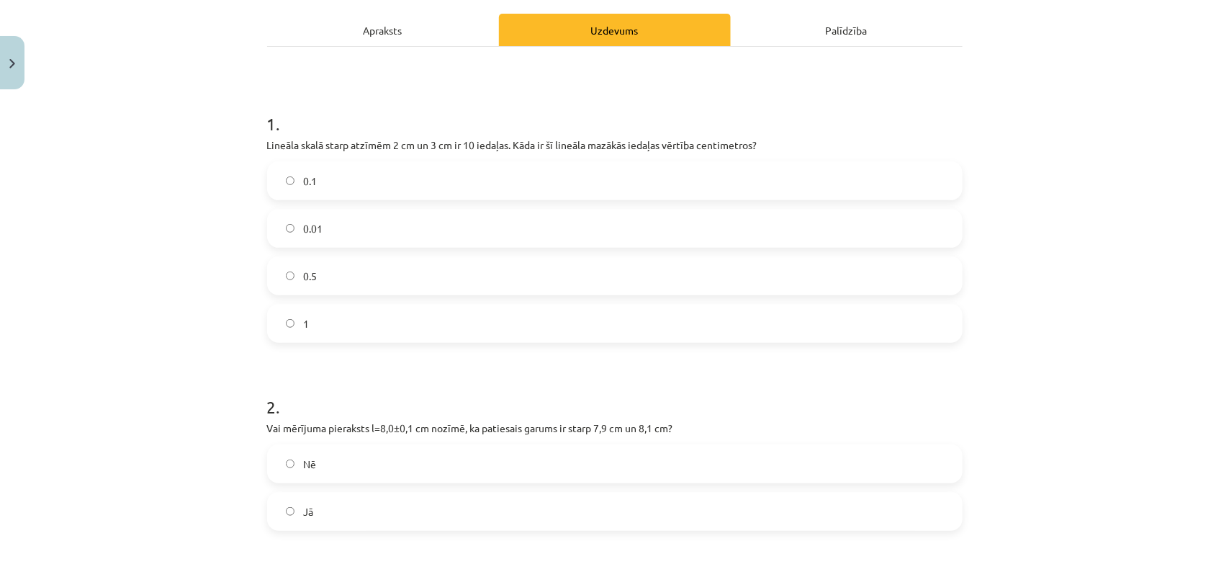
scroll to position [233, 0]
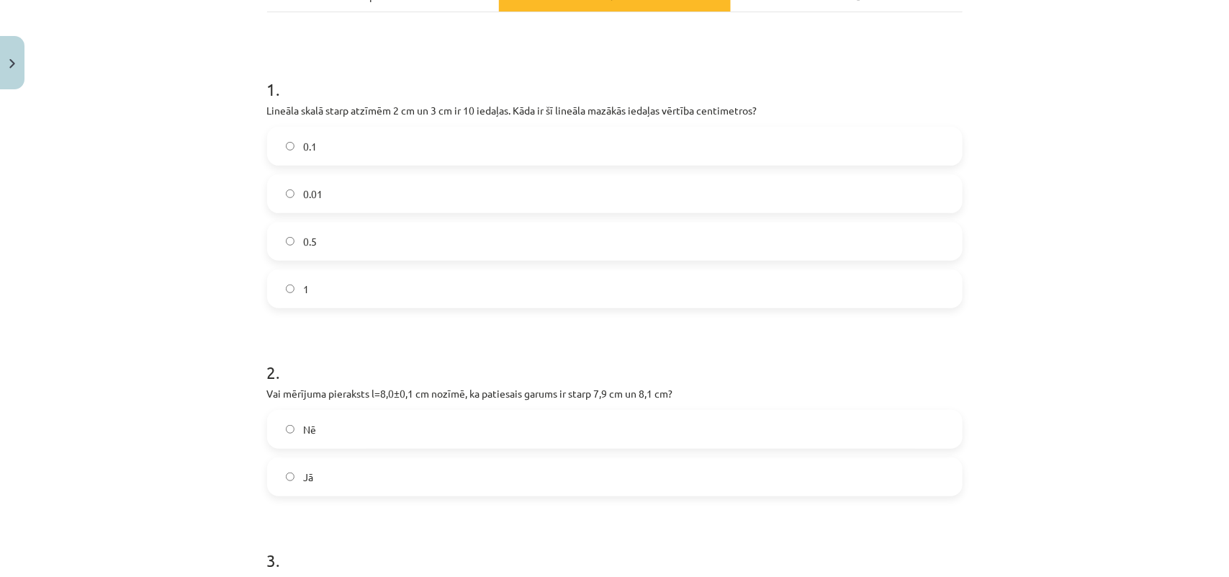
click at [346, 148] on label "0.1" at bounding box center [615, 146] width 693 height 36
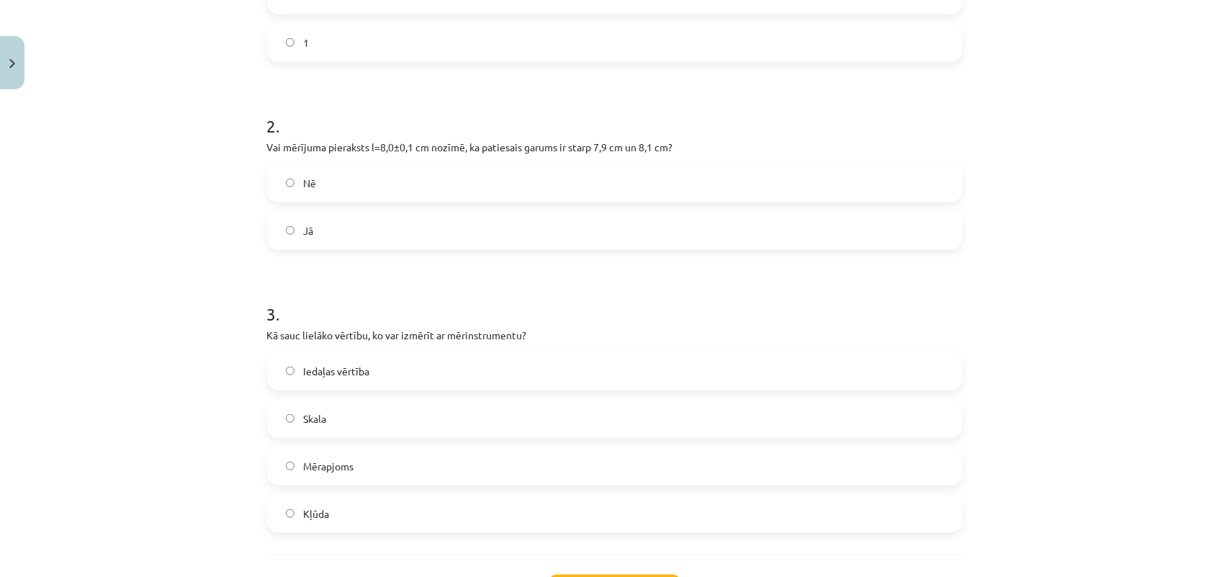
scroll to position [485, 0]
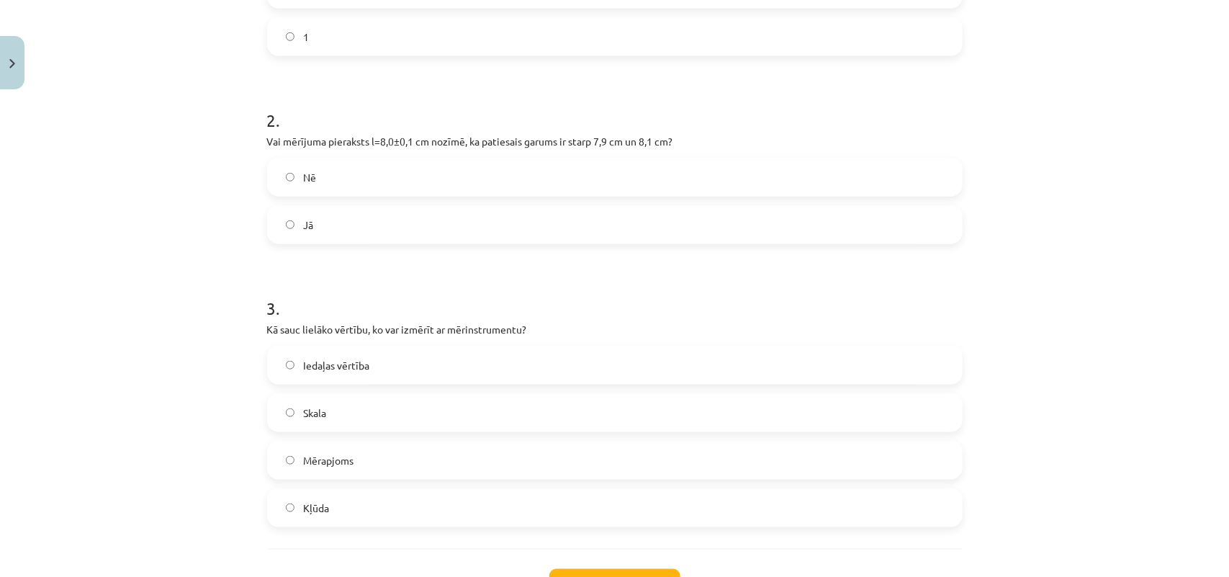
click at [392, 217] on label "Jā" at bounding box center [615, 225] width 693 height 36
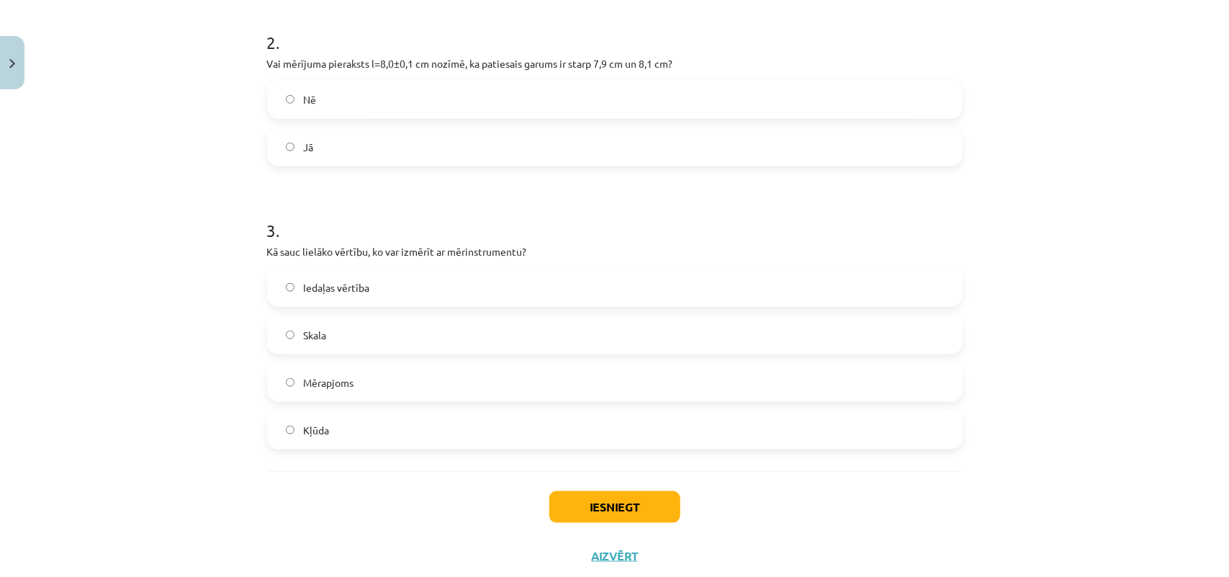
scroll to position [602, 0]
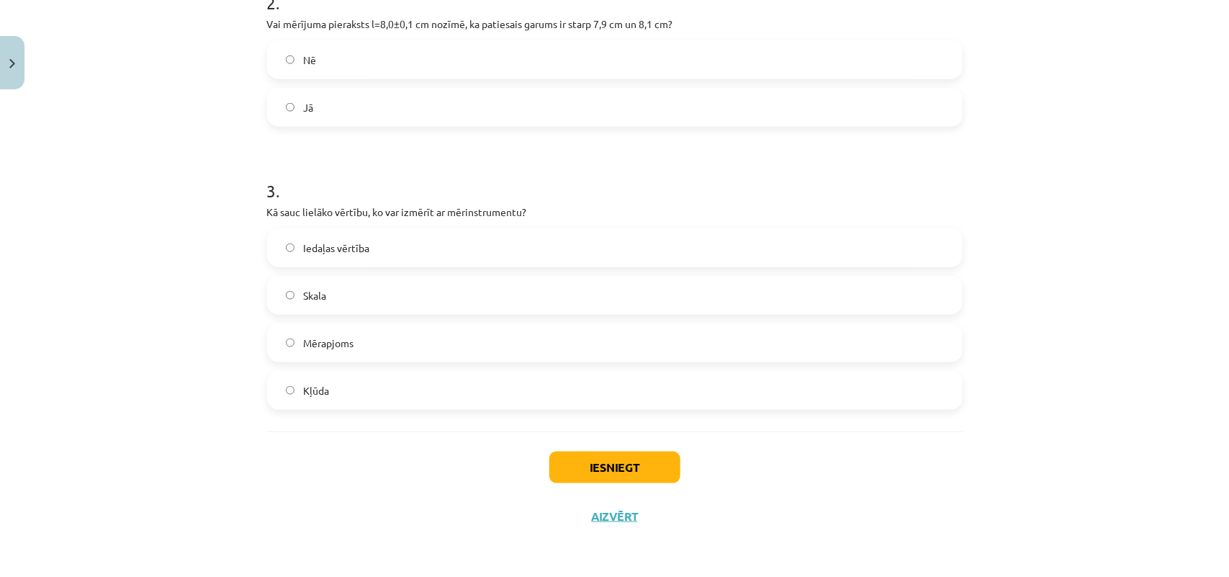
click at [504, 346] on label "Mērapjoms" at bounding box center [615, 343] width 693 height 36
click at [653, 473] on button "Iesniegt" at bounding box center [614, 467] width 131 height 32
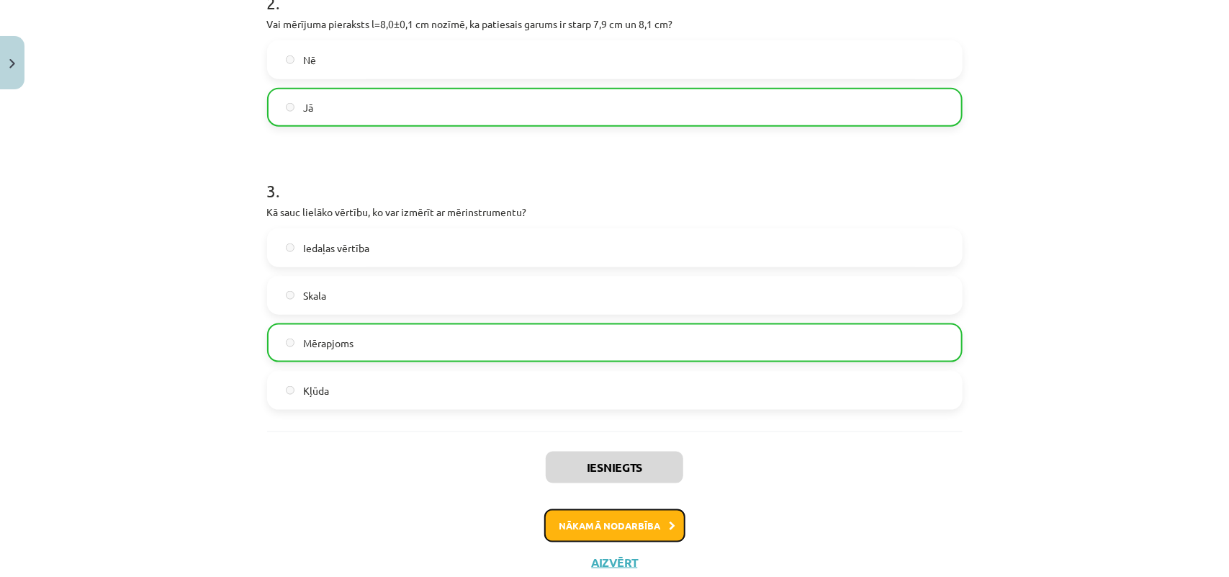
click at [631, 516] on button "Nākamā nodarbība" at bounding box center [614, 525] width 141 height 33
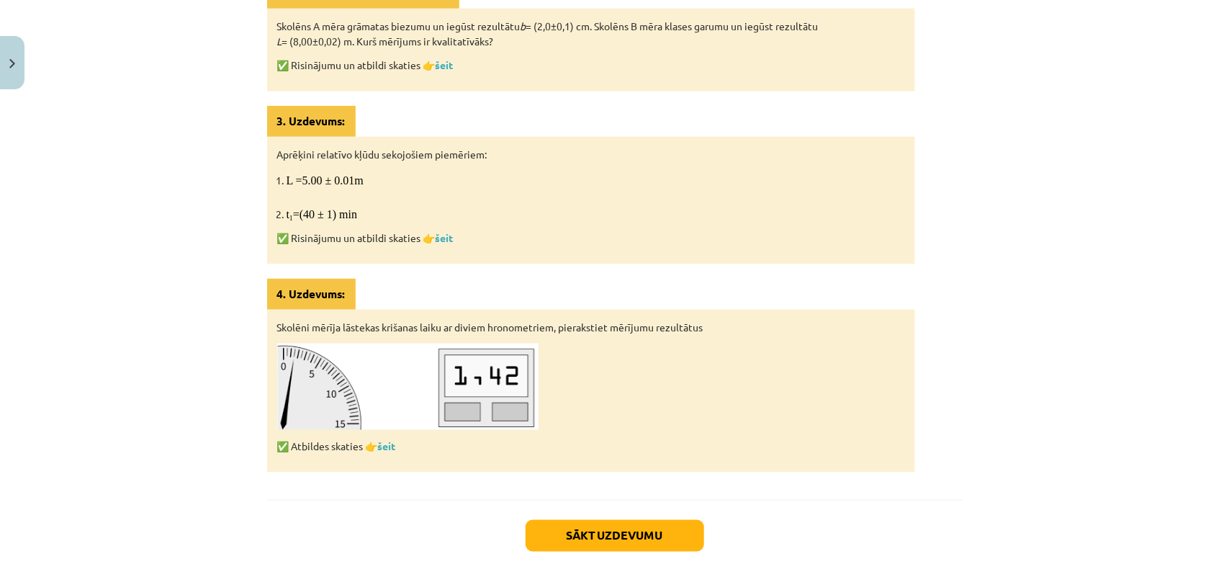
scroll to position [823, 0]
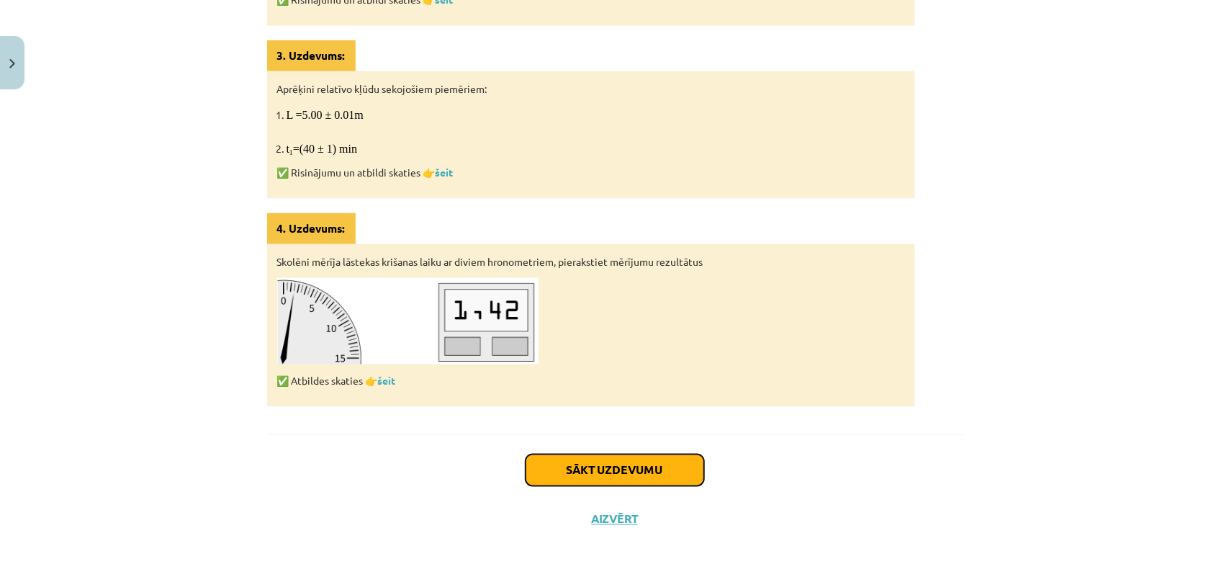
click at [610, 456] on button "Sākt uzdevumu" at bounding box center [615, 470] width 179 height 32
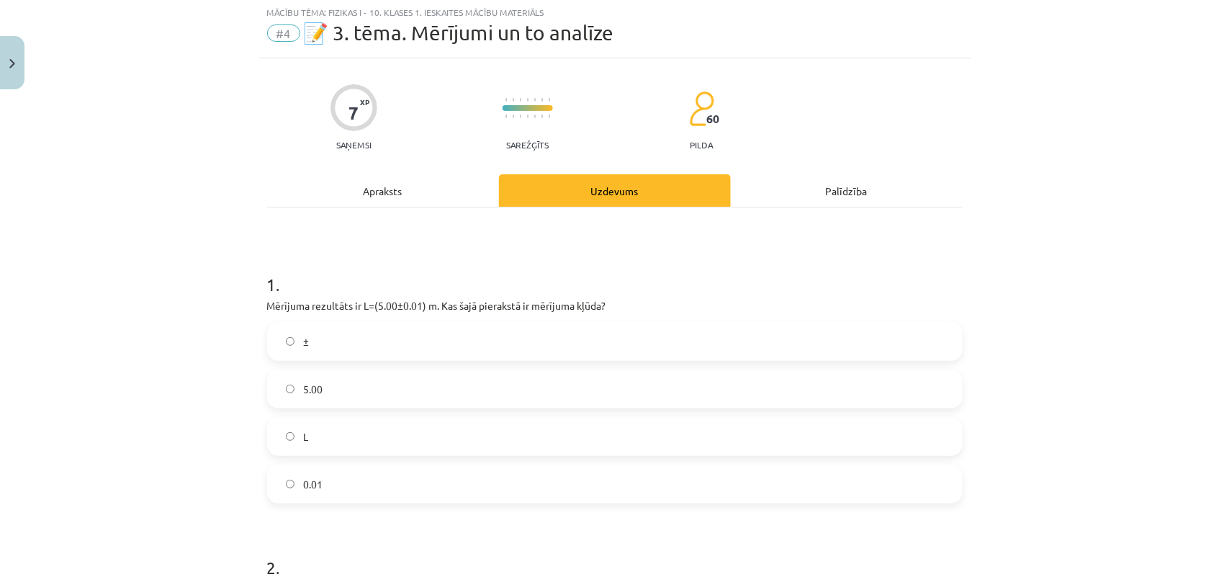
scroll to position [36, 0]
click at [385, 441] on label "L" at bounding box center [615, 438] width 693 height 36
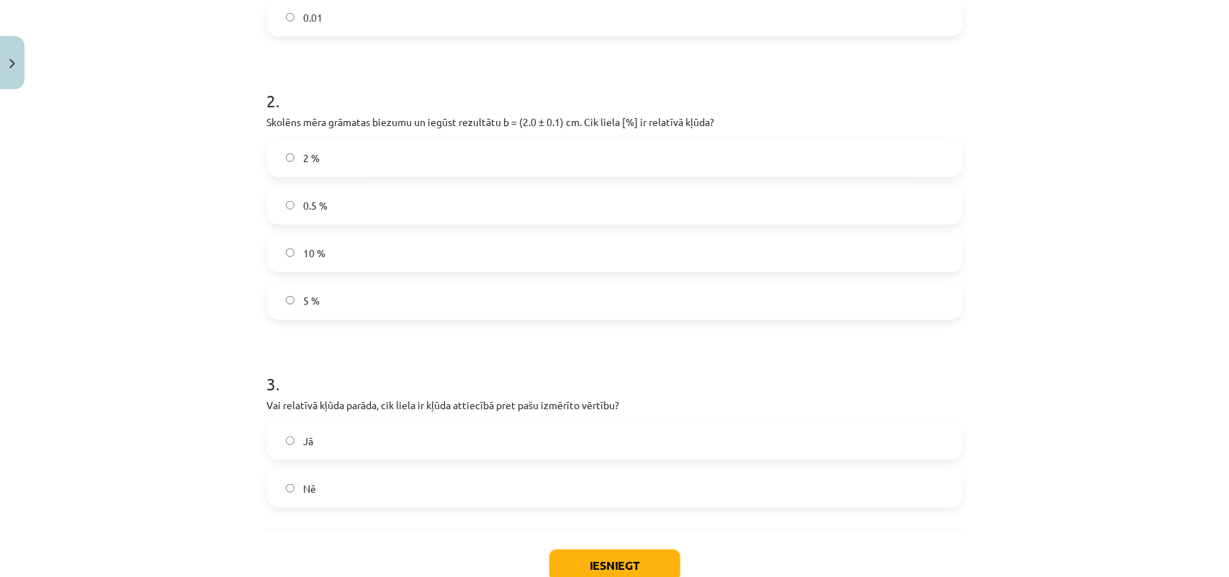
scroll to position [540, 0]
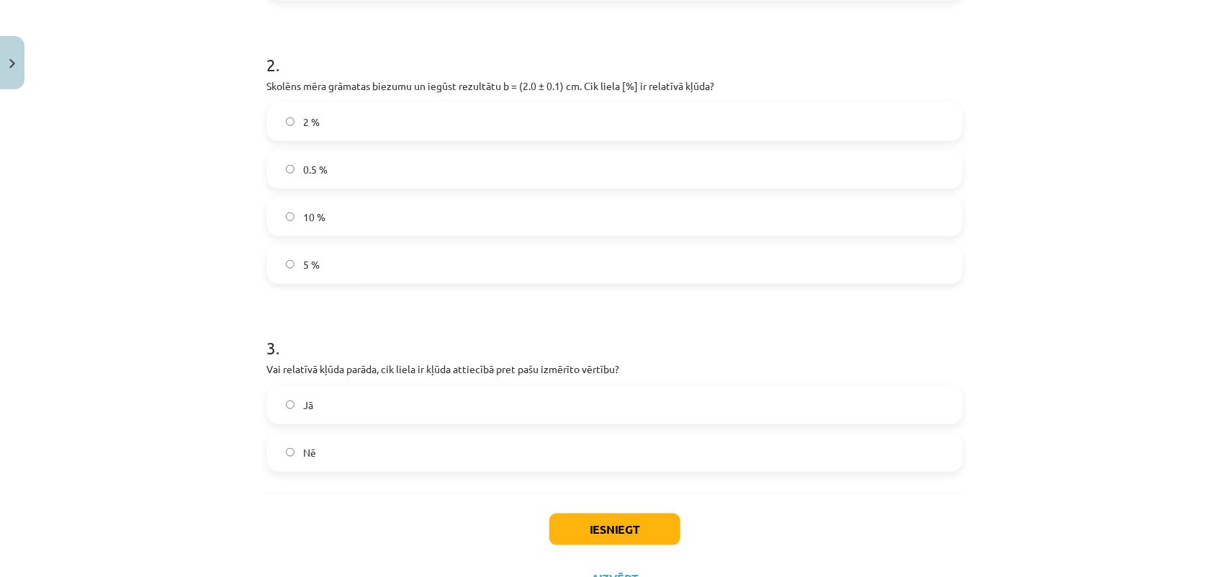
click at [366, 161] on label "0.5 %" at bounding box center [615, 169] width 693 height 36
click at [436, 410] on label "Jā" at bounding box center [615, 405] width 693 height 36
click at [618, 519] on button "Iesniegt" at bounding box center [614, 529] width 131 height 32
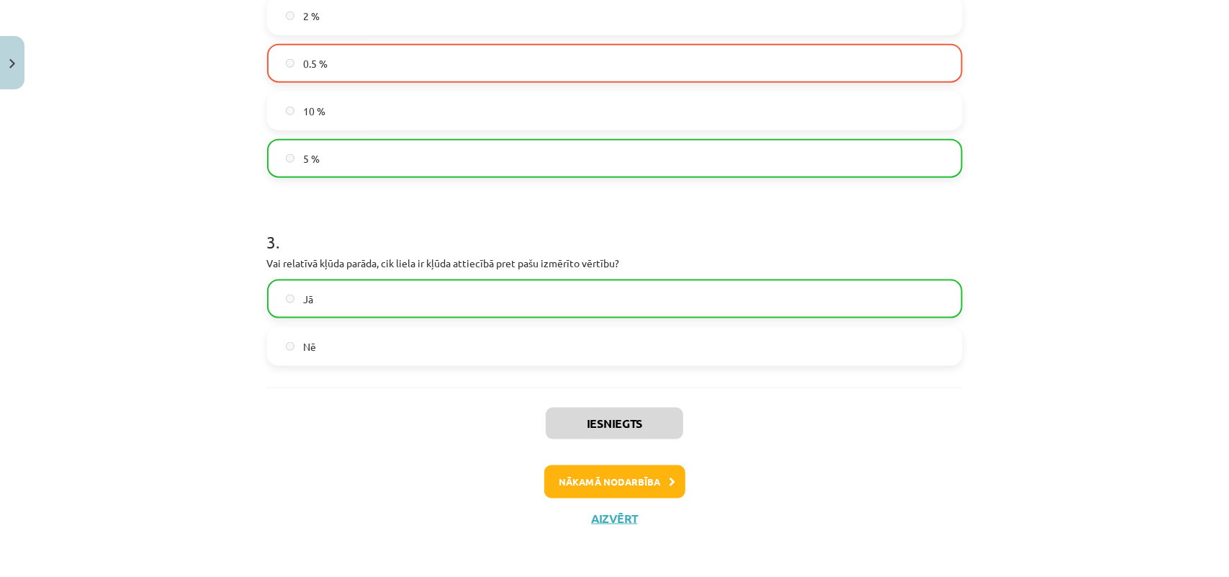
scroll to position [648, 0]
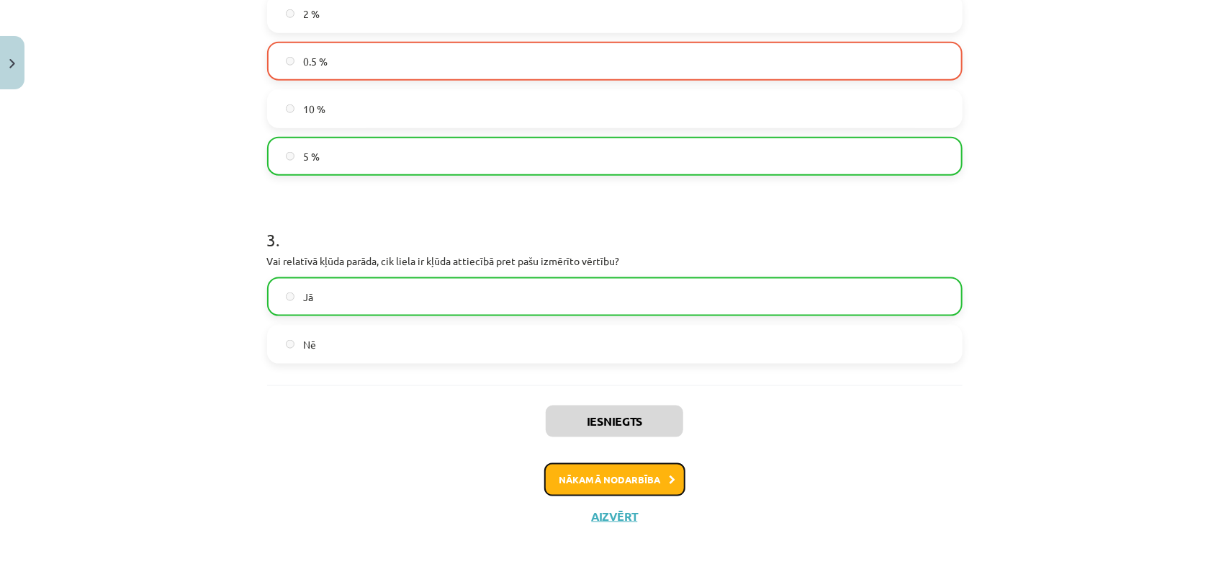
click at [625, 469] on button "Nākamā nodarbība" at bounding box center [614, 479] width 141 height 33
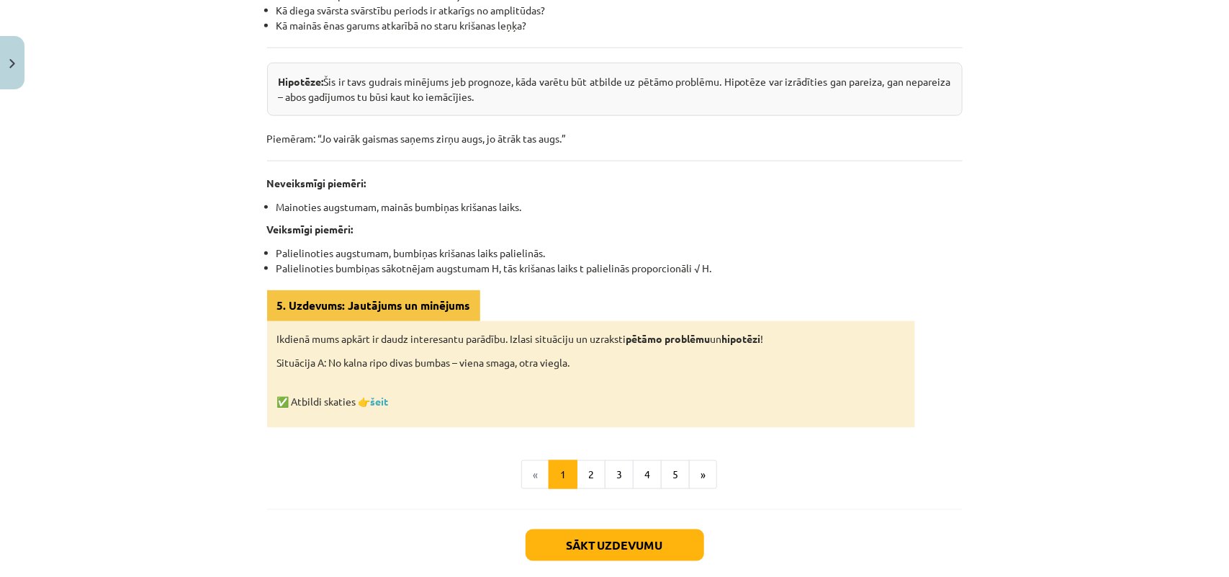
scroll to position [684, 0]
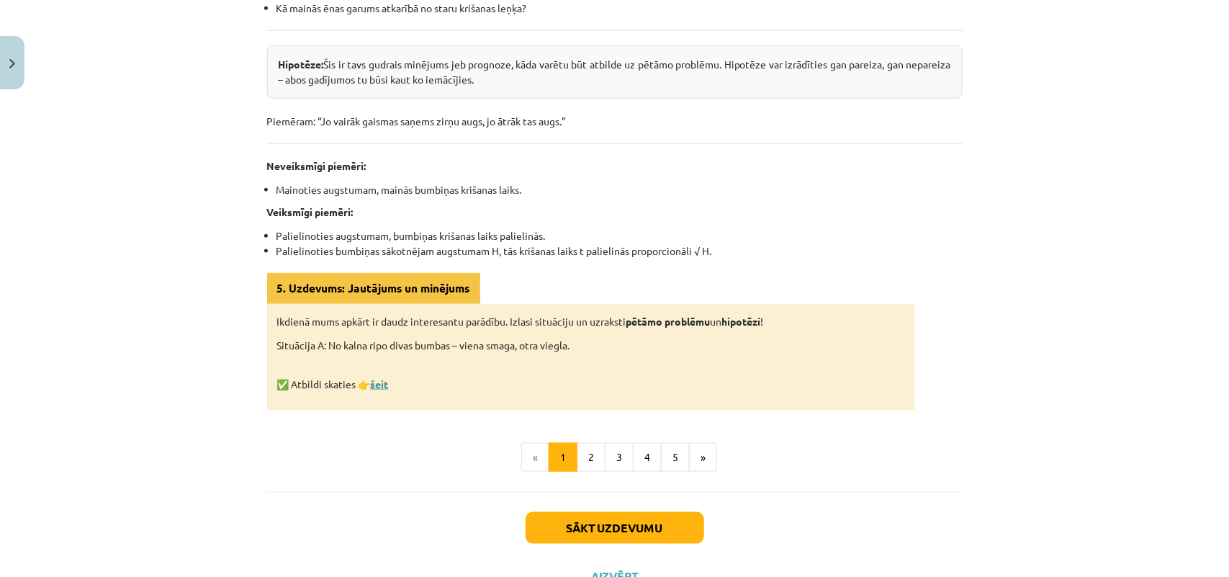
click at [379, 378] on link "šeit" at bounding box center [380, 383] width 18 height 13
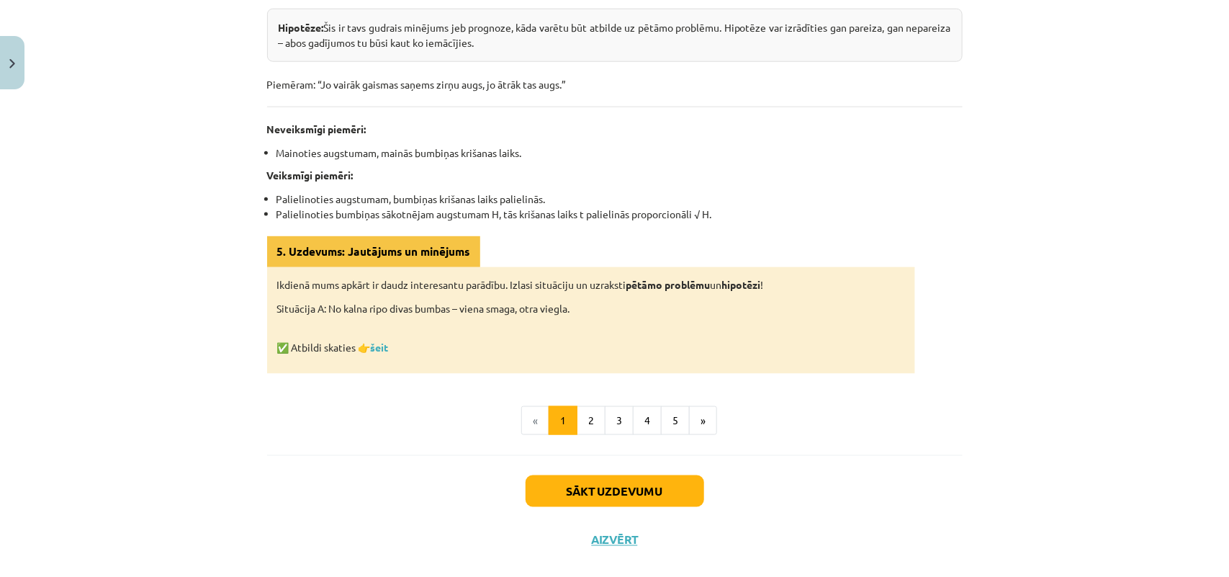
scroll to position [744, 0]
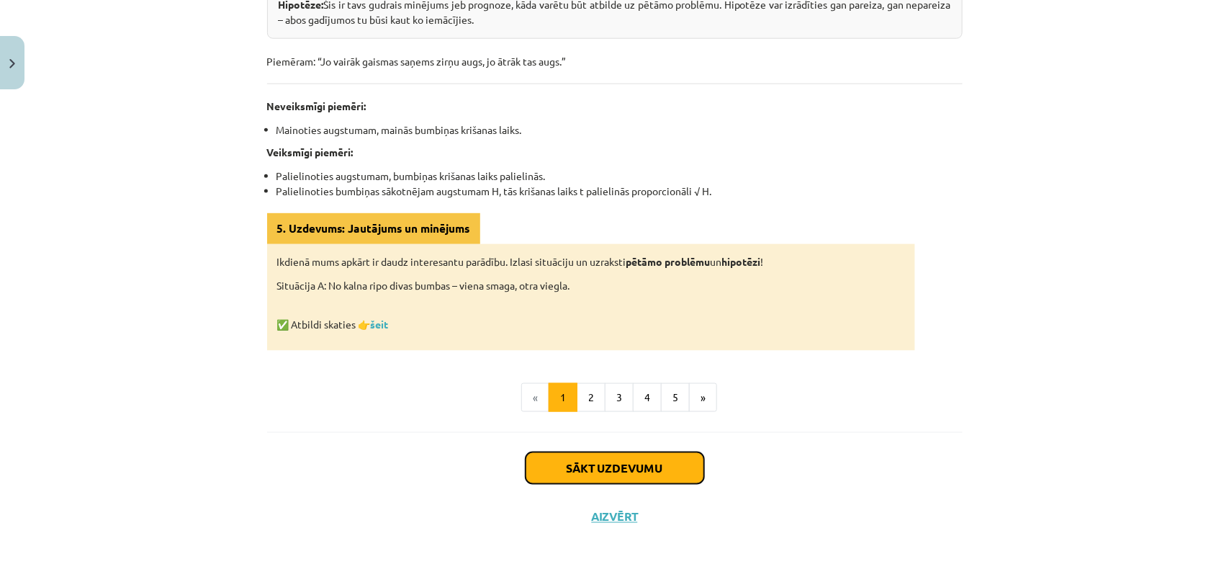
click at [617, 458] on button "Sākt uzdevumu" at bounding box center [615, 468] width 179 height 32
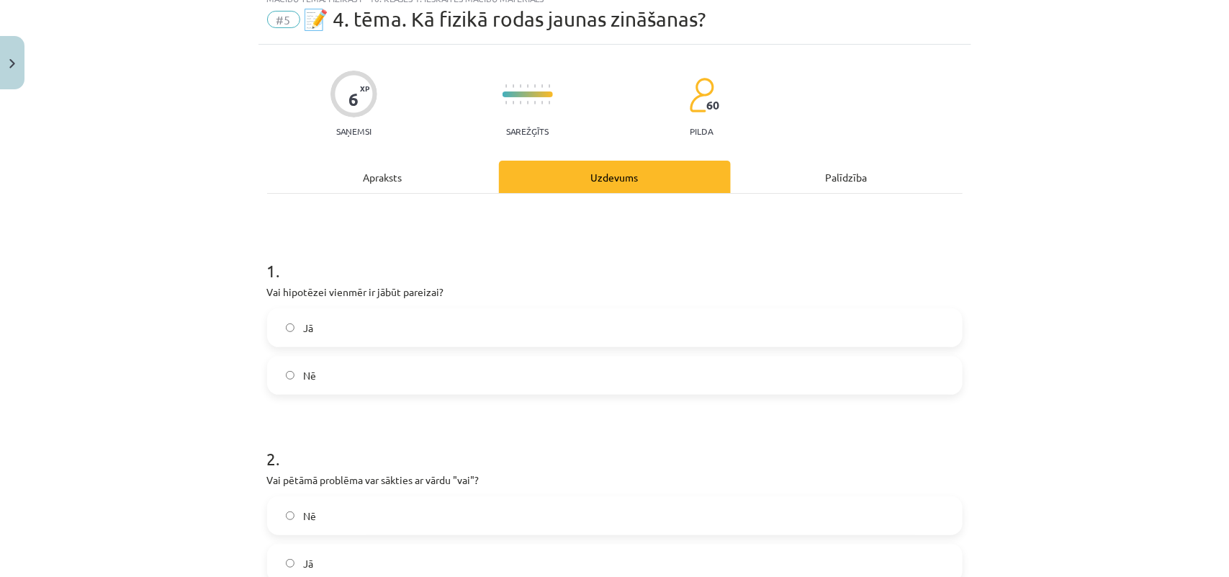
scroll to position [36, 0]
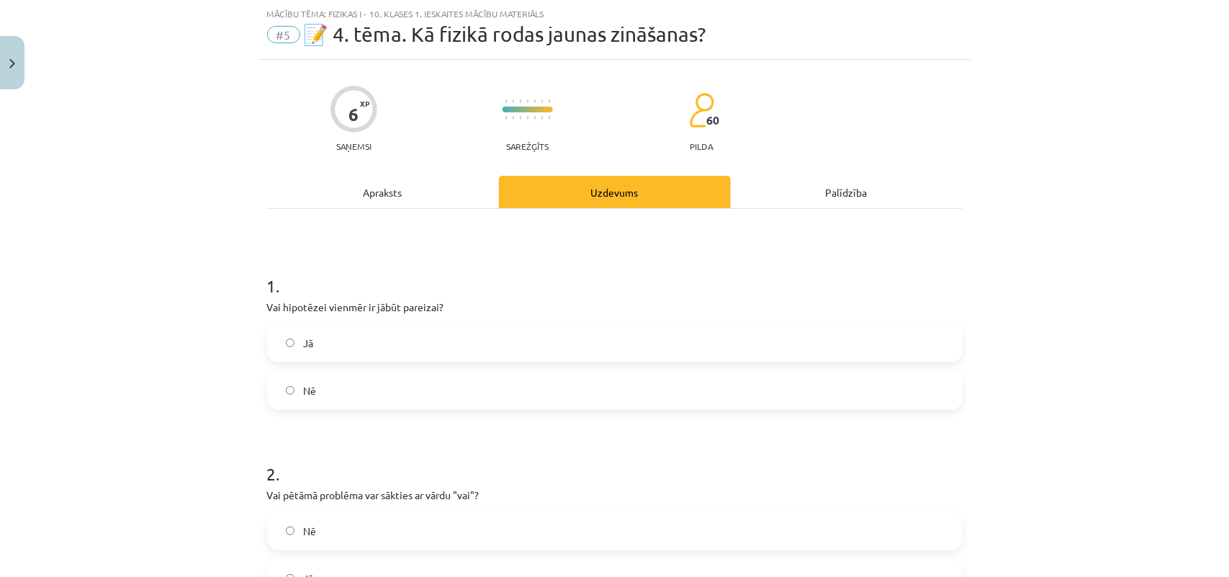
click at [534, 386] on label "Nē" at bounding box center [615, 390] width 693 height 36
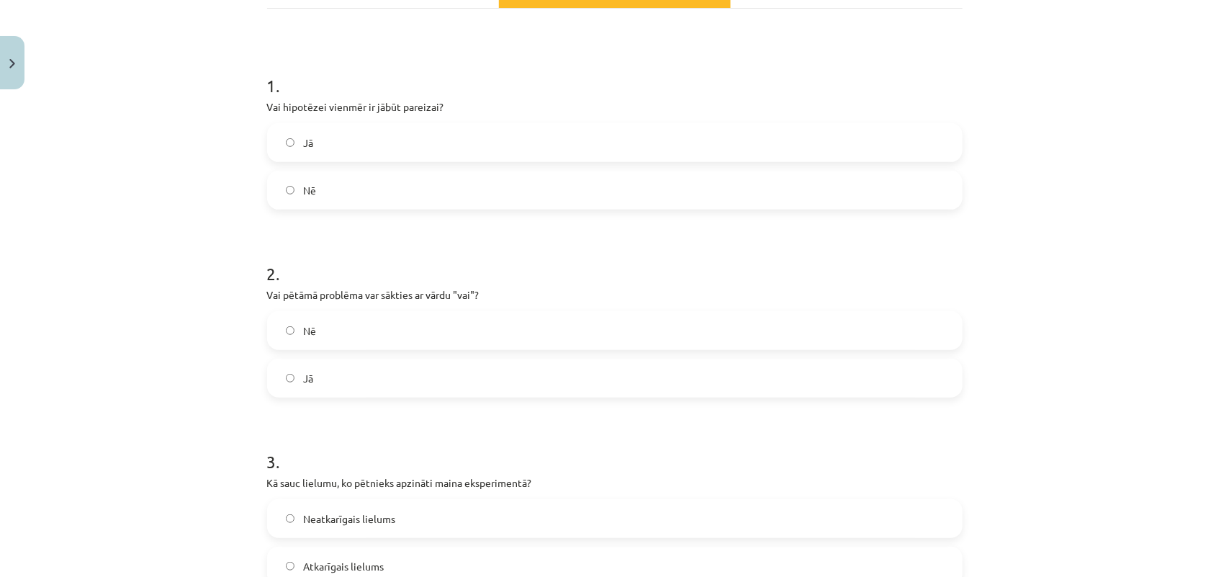
scroll to position [252, 0]
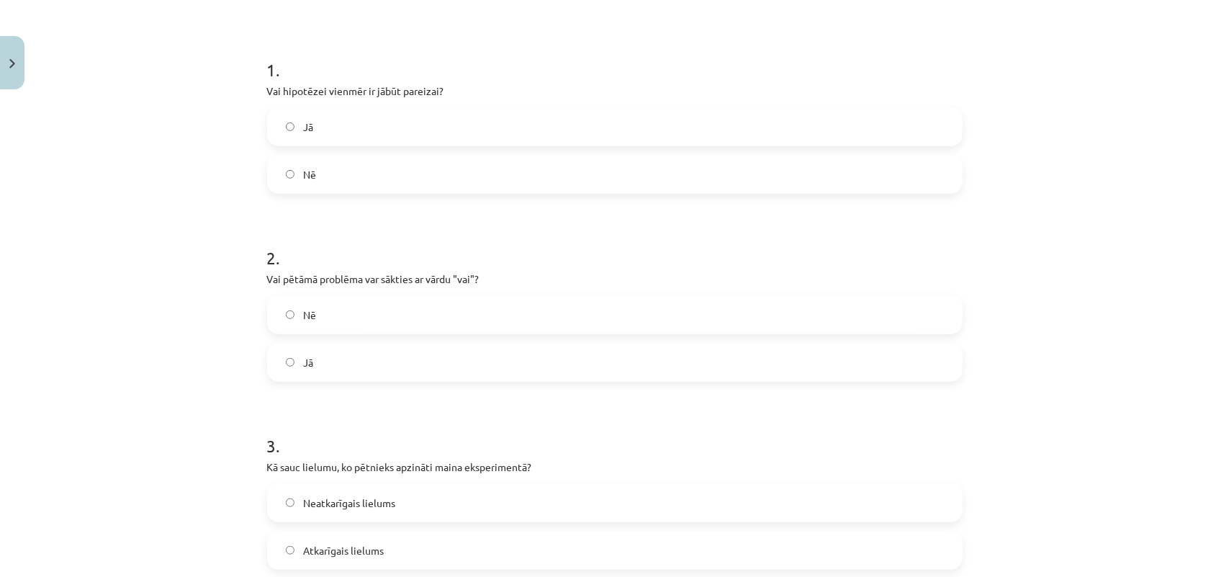
click at [438, 314] on label "Nē" at bounding box center [615, 315] width 693 height 36
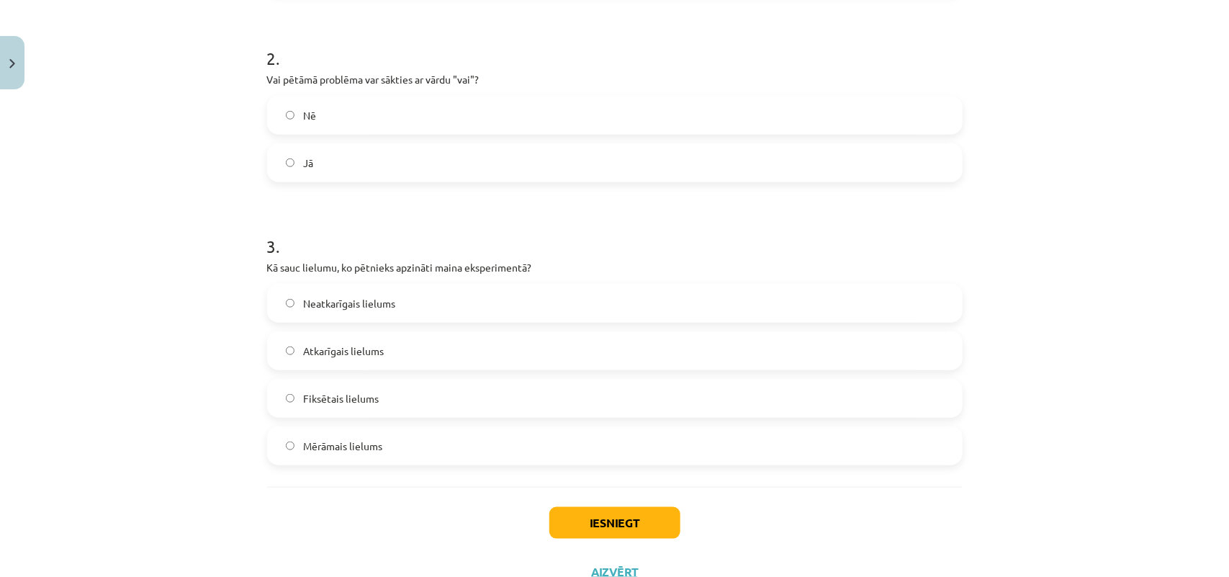
scroll to position [468, 0]
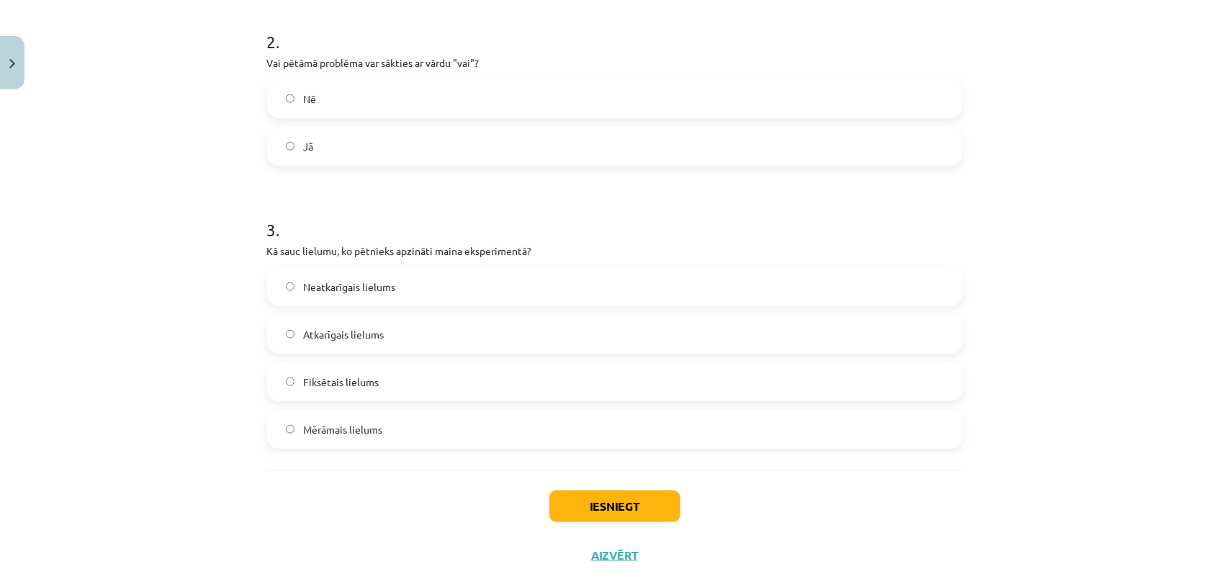
click at [646, 441] on label "Mērāmais lielums" at bounding box center [615, 429] width 693 height 36
click at [462, 288] on label "Neatkarīgais lielums" at bounding box center [615, 287] width 693 height 36
click at [635, 510] on button "Iesniegt" at bounding box center [614, 506] width 131 height 32
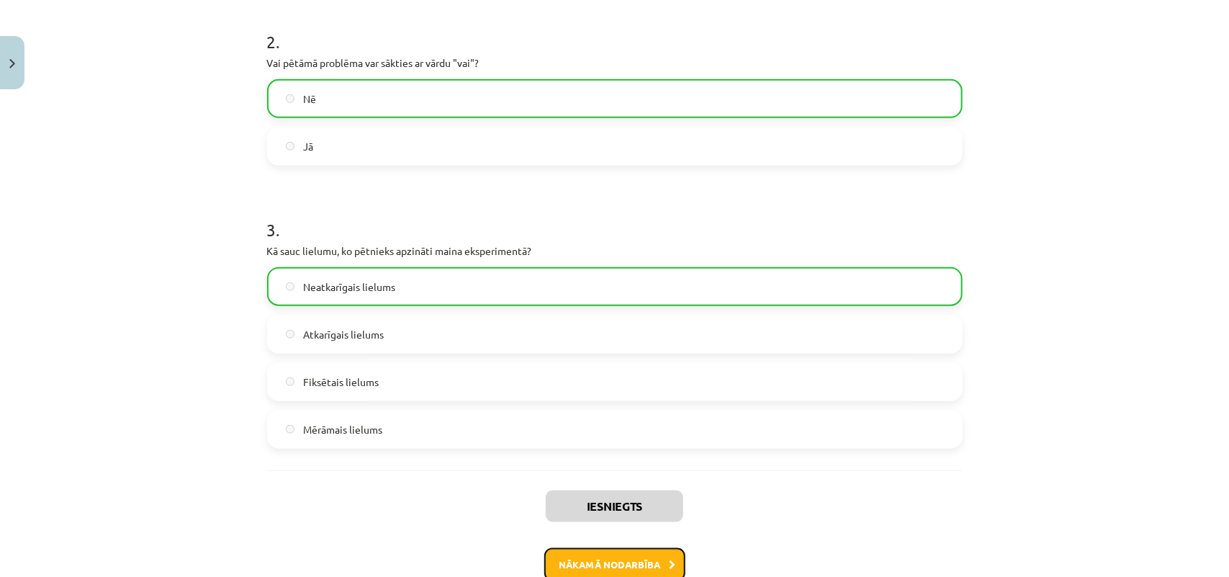
click at [630, 562] on button "Nākamā nodarbība" at bounding box center [614, 564] width 141 height 33
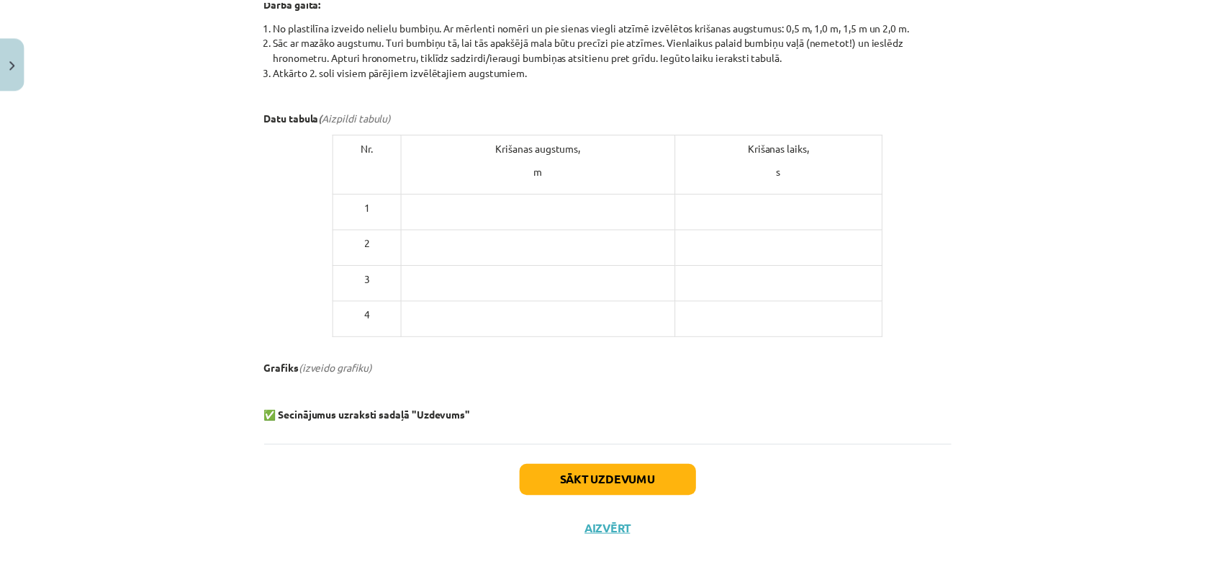
scroll to position [699, 0]
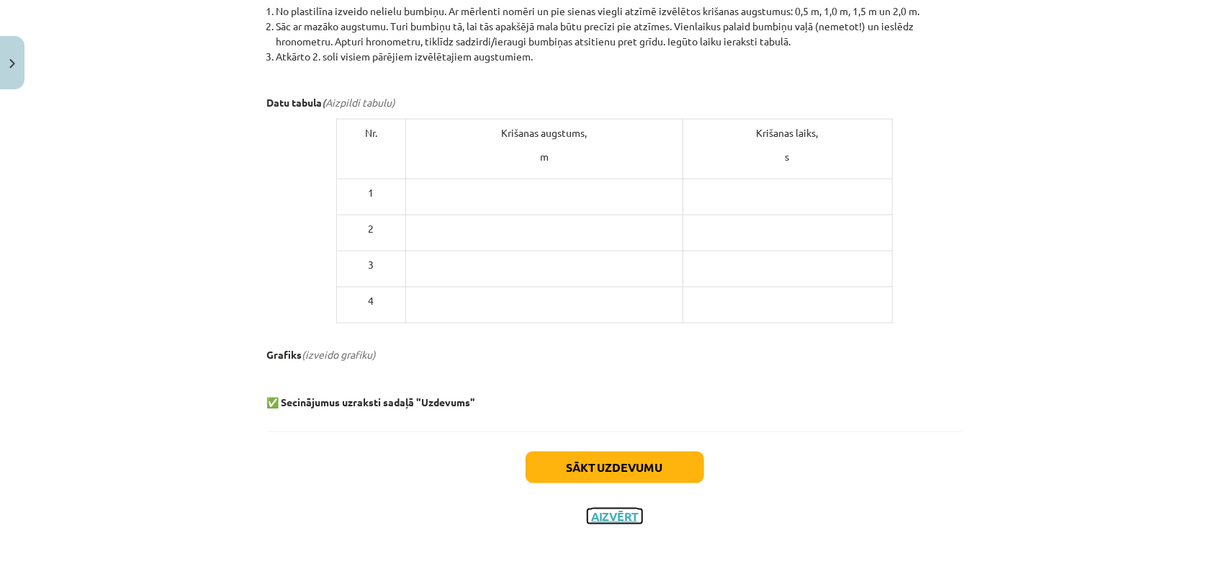
click at [623, 515] on button "Aizvērt" at bounding box center [614, 516] width 55 height 14
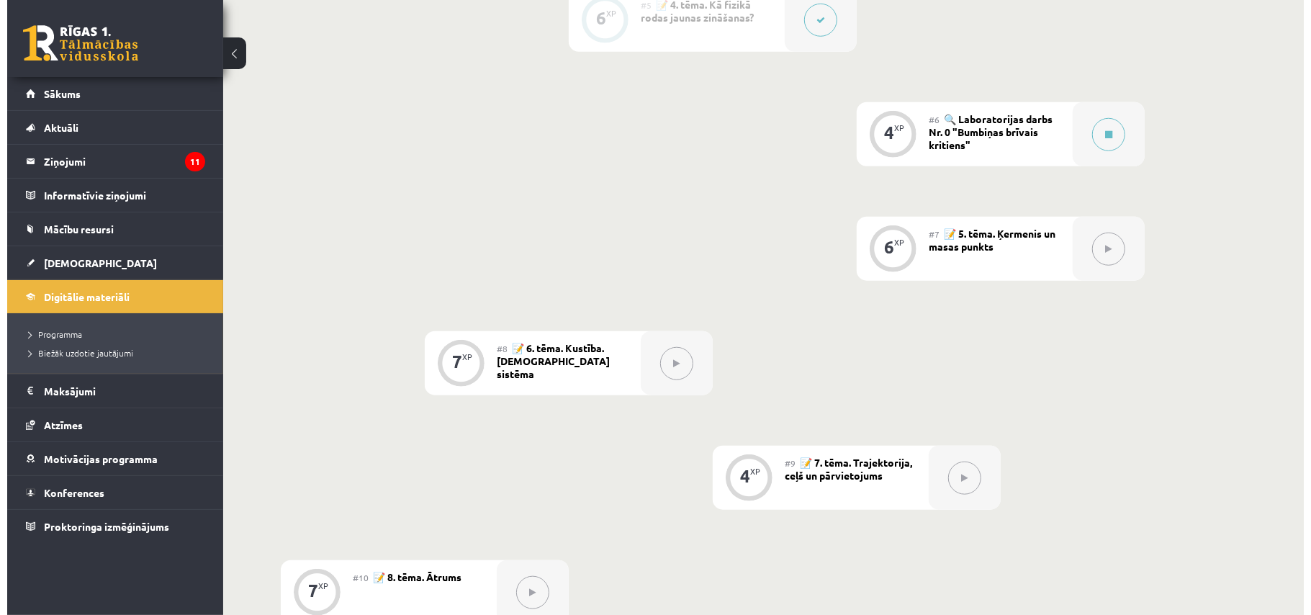
scroll to position [862, 0]
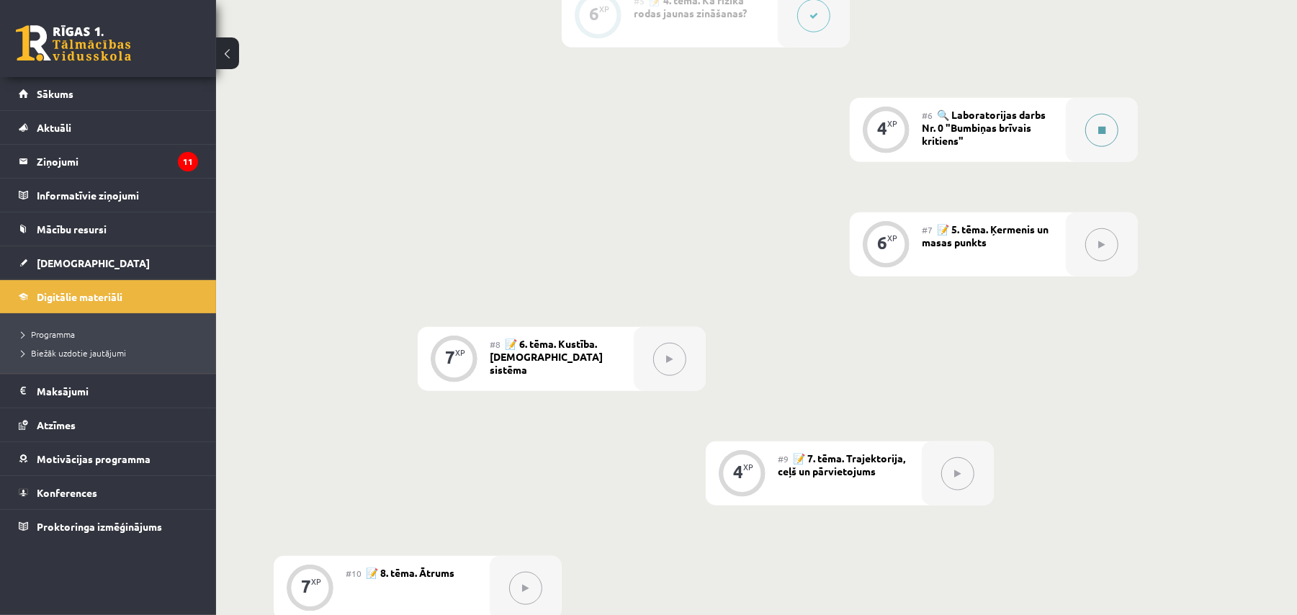
click at [1100, 134] on button at bounding box center [1101, 130] width 33 height 33
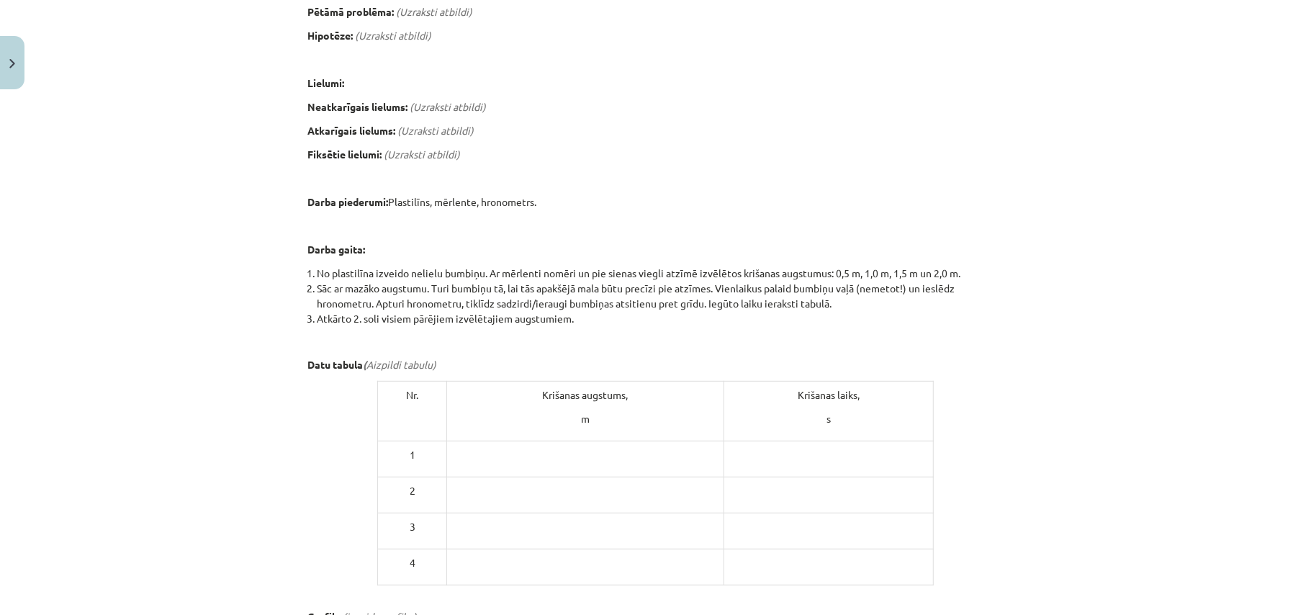
scroll to position [461, 0]
